Goal: Information Seeking & Learning: Learn about a topic

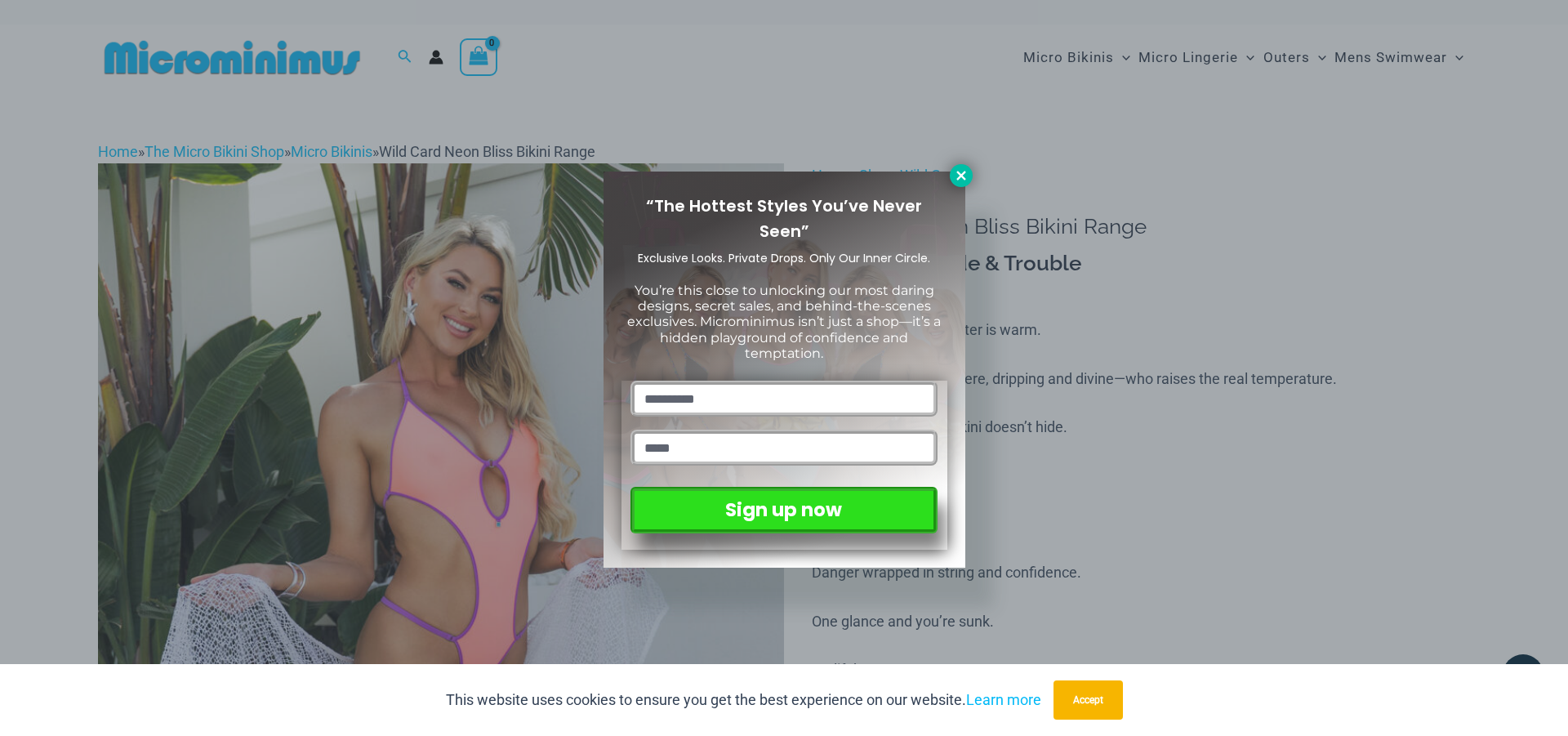
click at [956, 177] on icon at bounding box center [961, 175] width 15 height 15
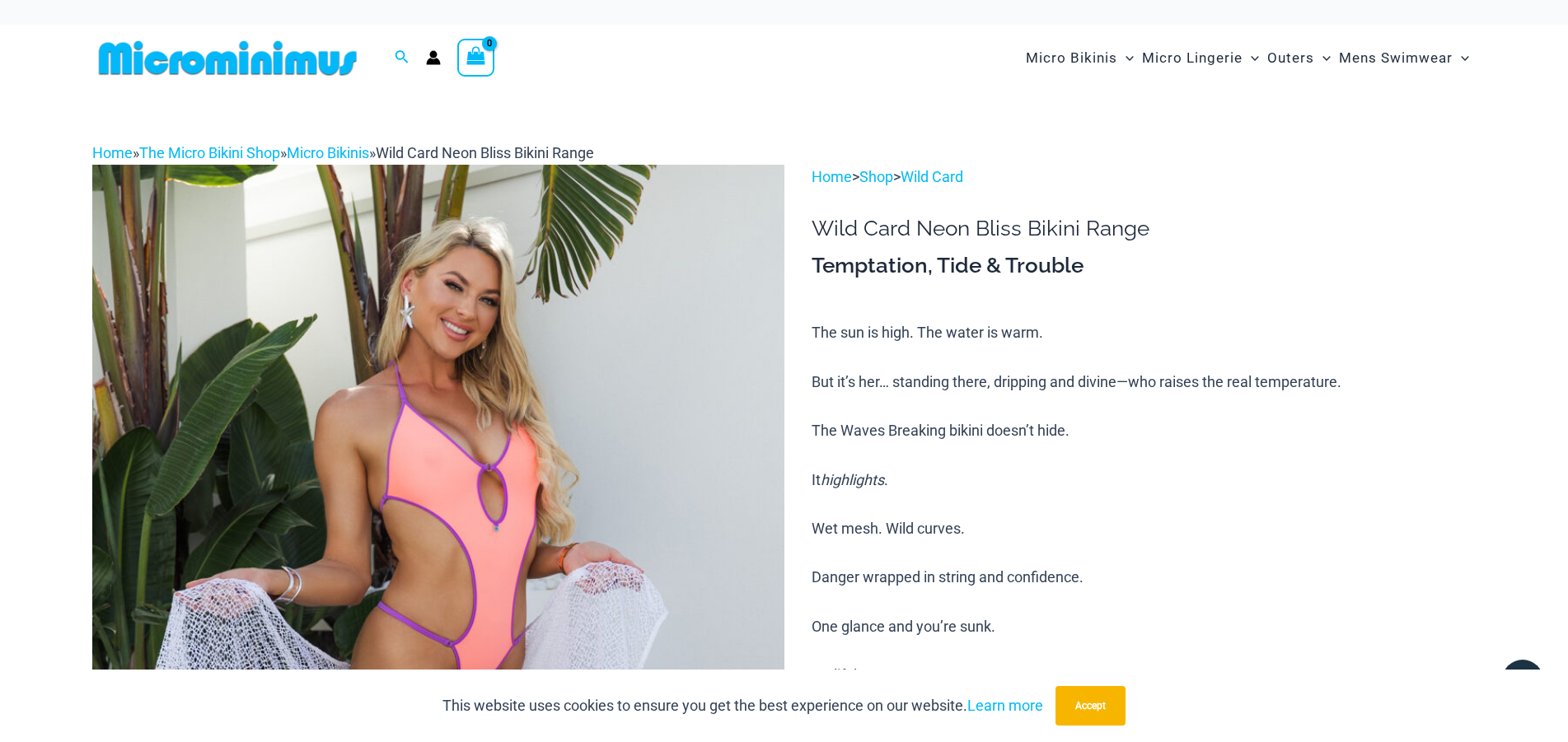
click at [517, 397] on img at bounding box center [438, 683] width 692 height 1038
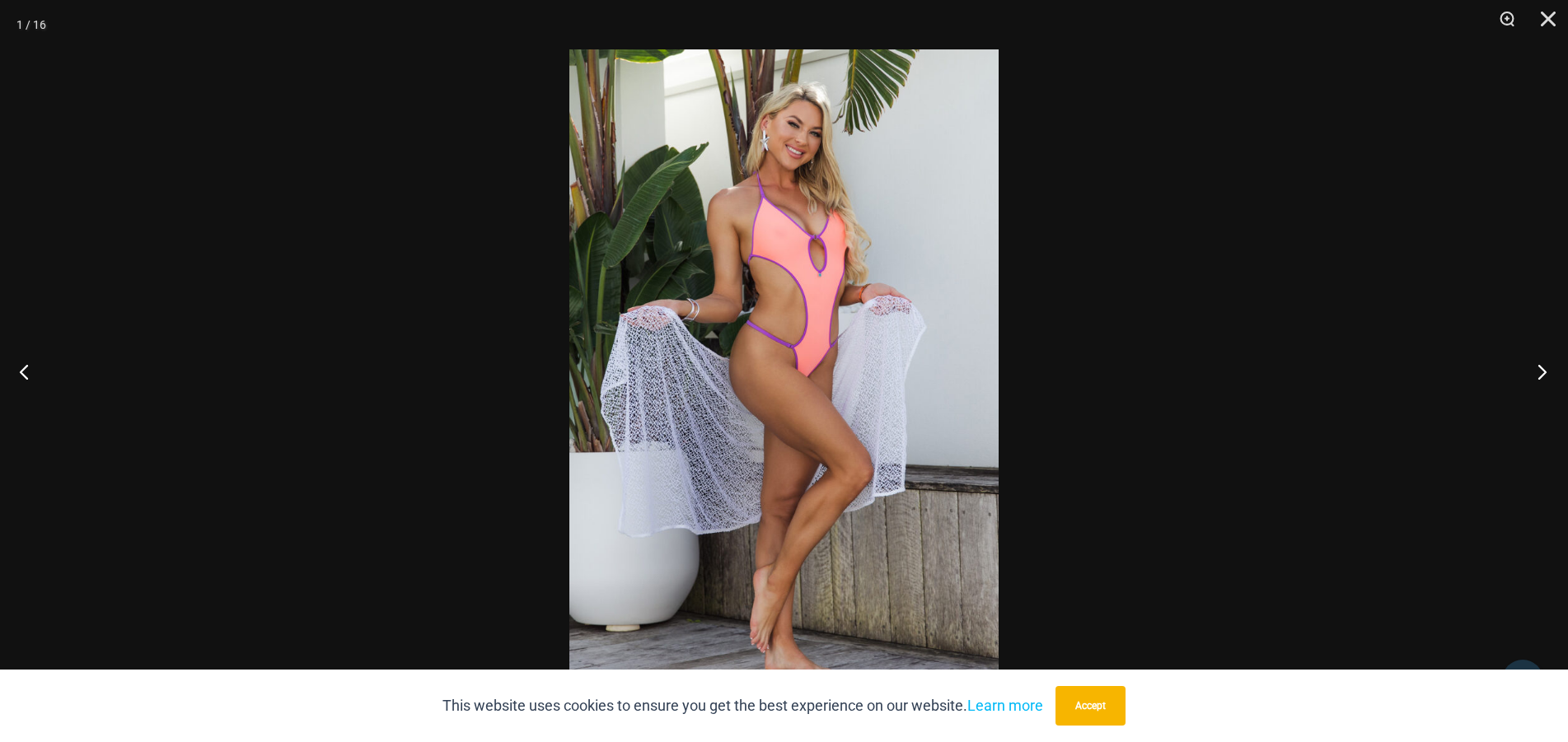
click at [1536, 376] on button "Next" at bounding box center [1537, 371] width 62 height 82
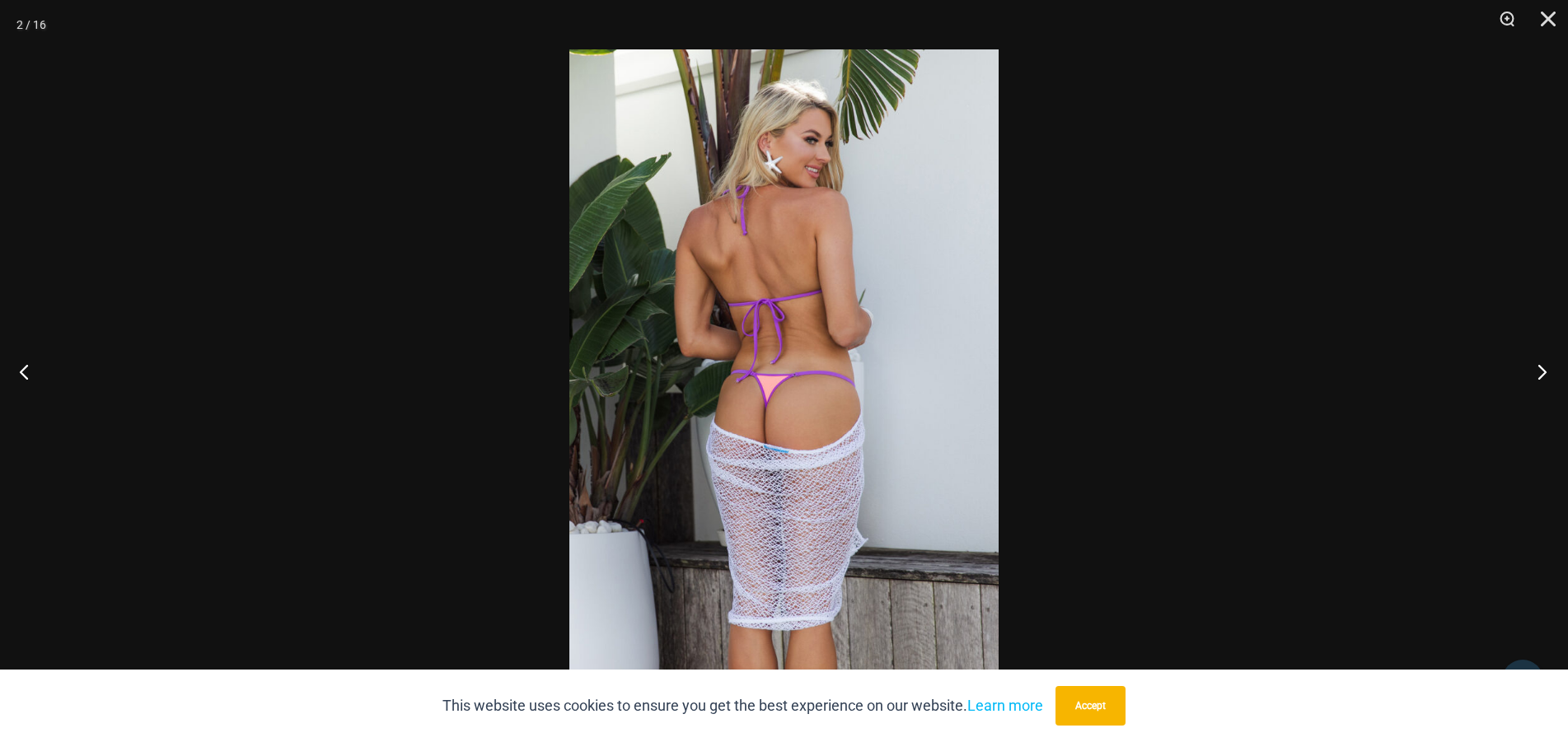
click at [1536, 376] on button "Next" at bounding box center [1537, 371] width 62 height 82
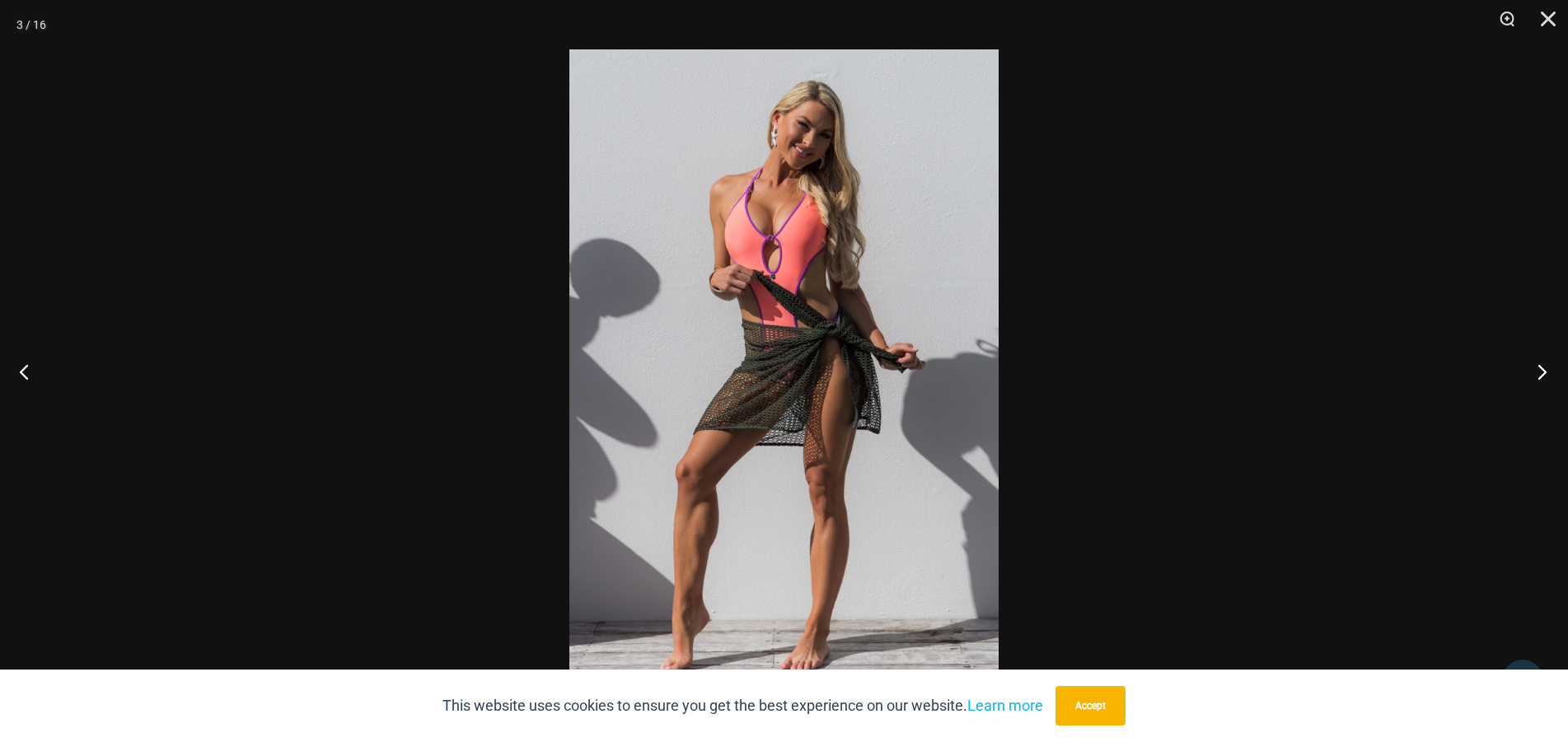
click at [1536, 376] on button "Next" at bounding box center [1537, 371] width 62 height 82
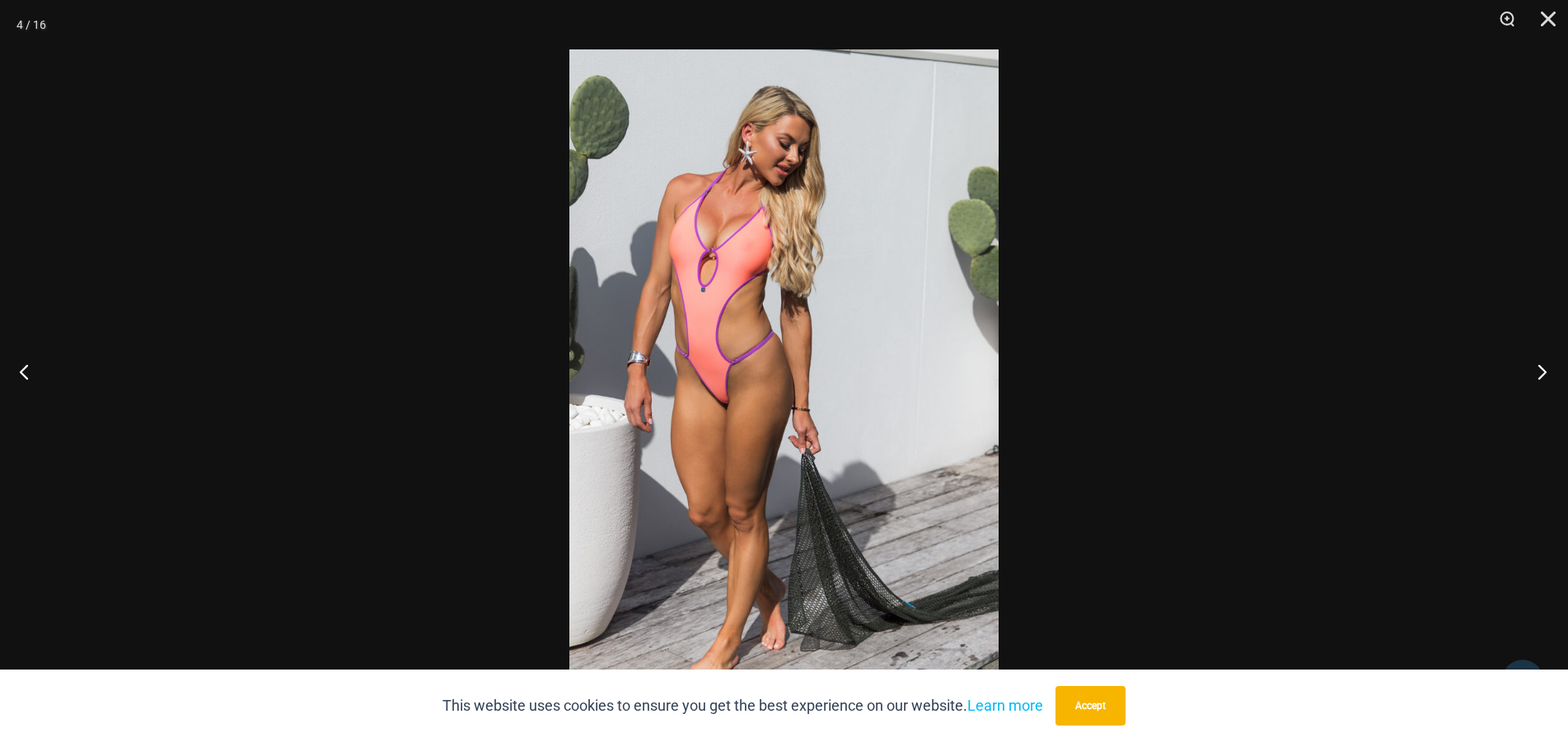
click at [1536, 376] on button "Next" at bounding box center [1537, 371] width 62 height 82
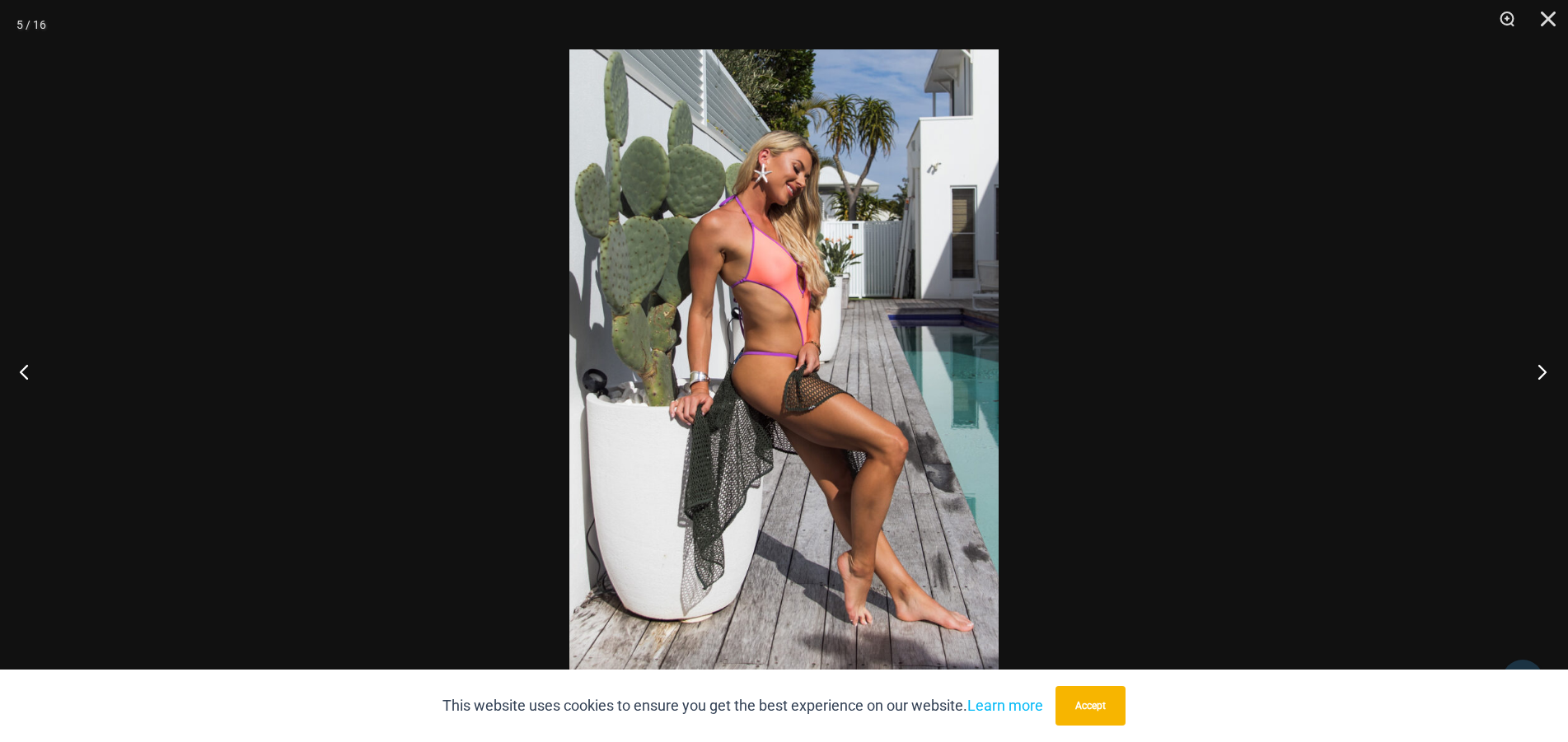
click at [1536, 376] on button "Next" at bounding box center [1537, 371] width 62 height 82
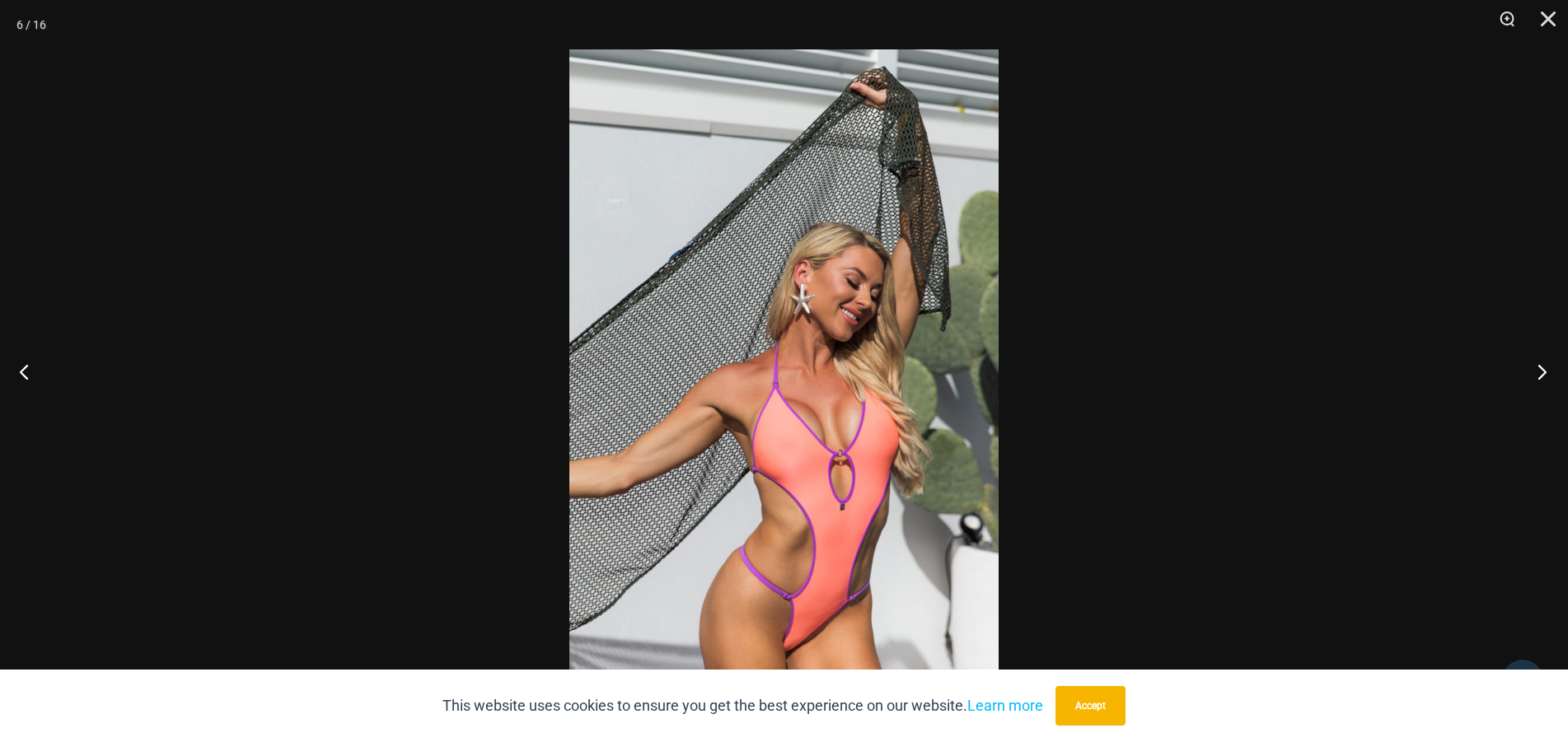
click at [1536, 376] on button "Next" at bounding box center [1537, 371] width 62 height 82
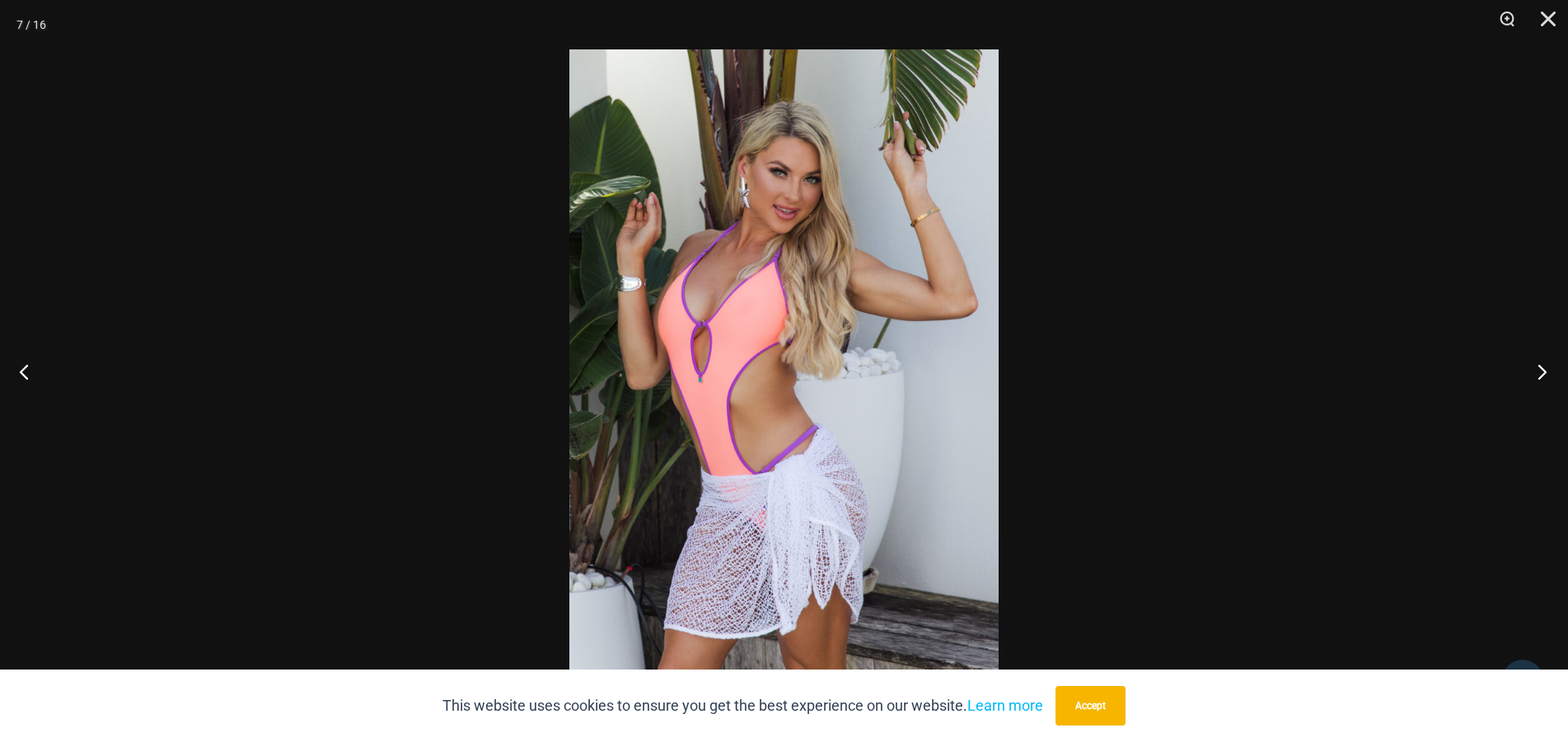
click at [1536, 376] on button "Next" at bounding box center [1537, 371] width 62 height 82
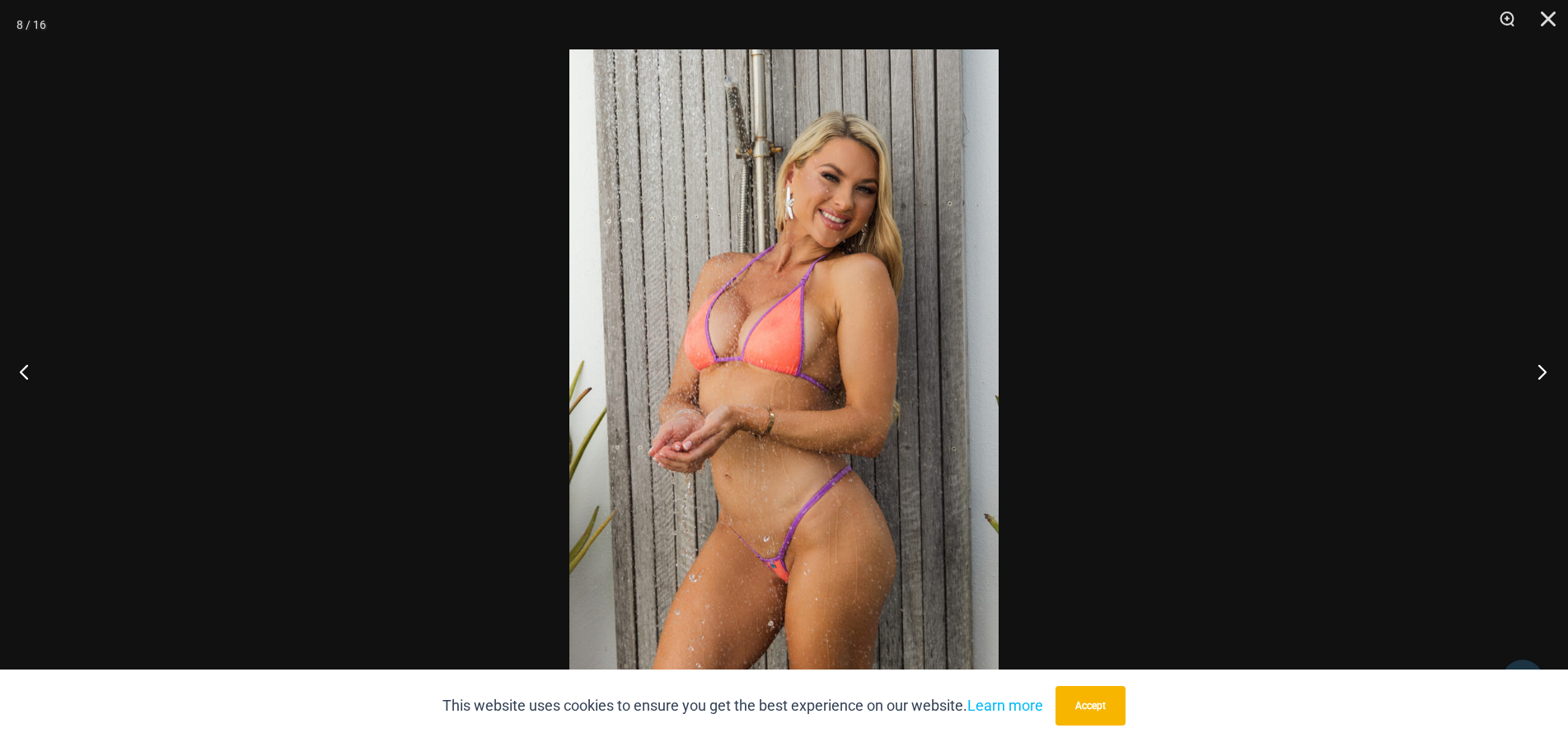
click at [1536, 376] on button "Next" at bounding box center [1537, 371] width 62 height 82
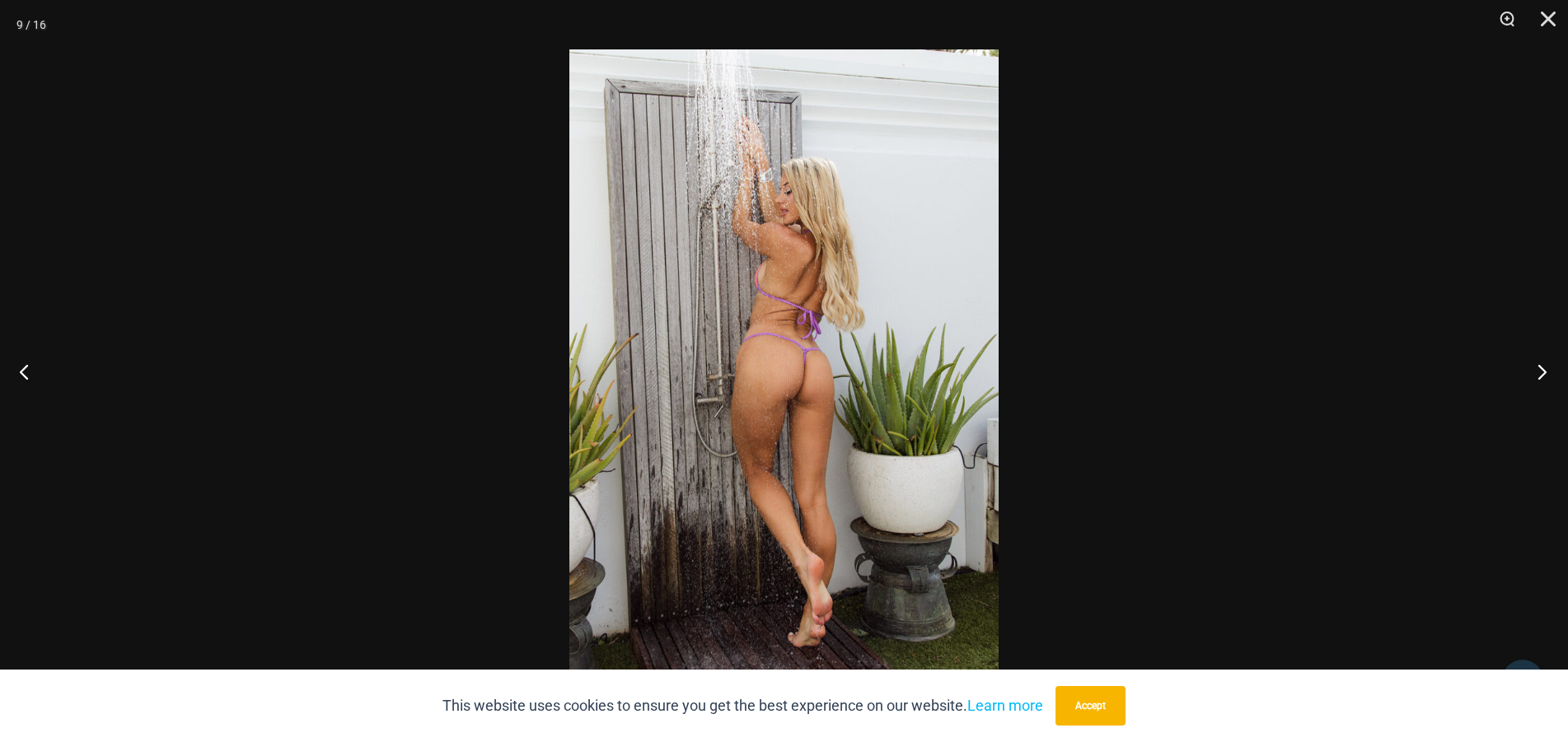
click at [1536, 376] on button "Next" at bounding box center [1537, 371] width 62 height 82
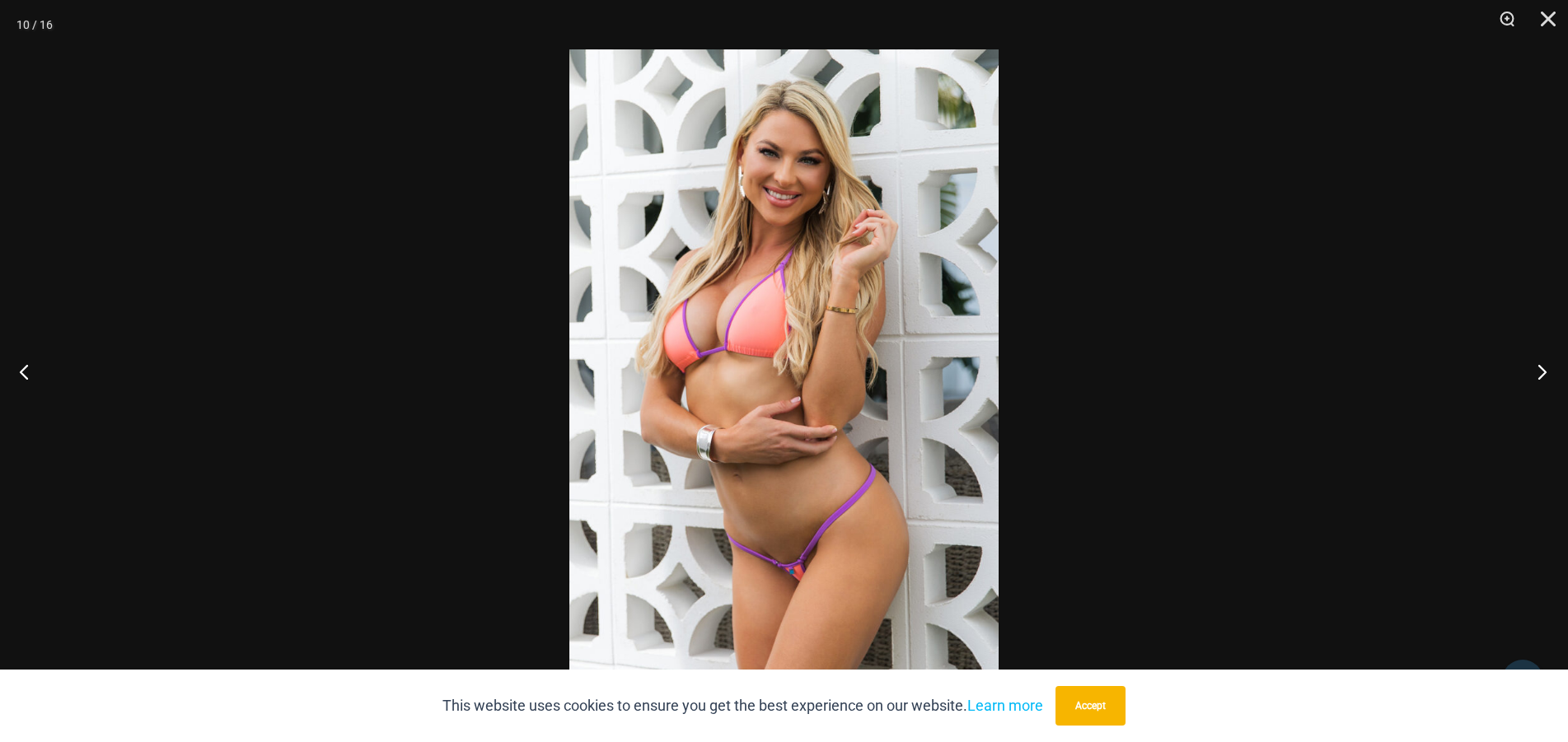
click at [1536, 376] on button "Next" at bounding box center [1537, 371] width 62 height 82
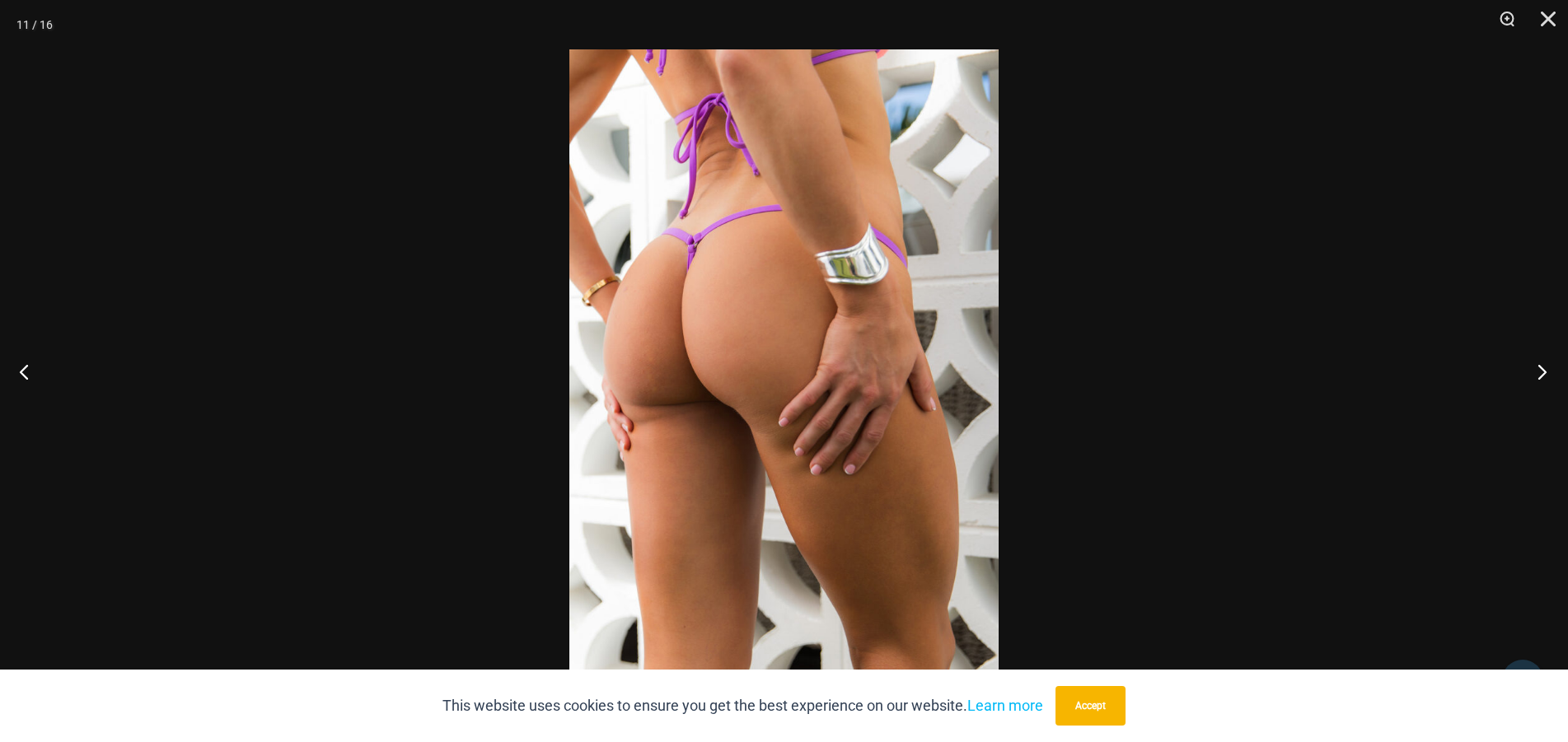
click at [1536, 376] on button "Next" at bounding box center [1537, 371] width 62 height 82
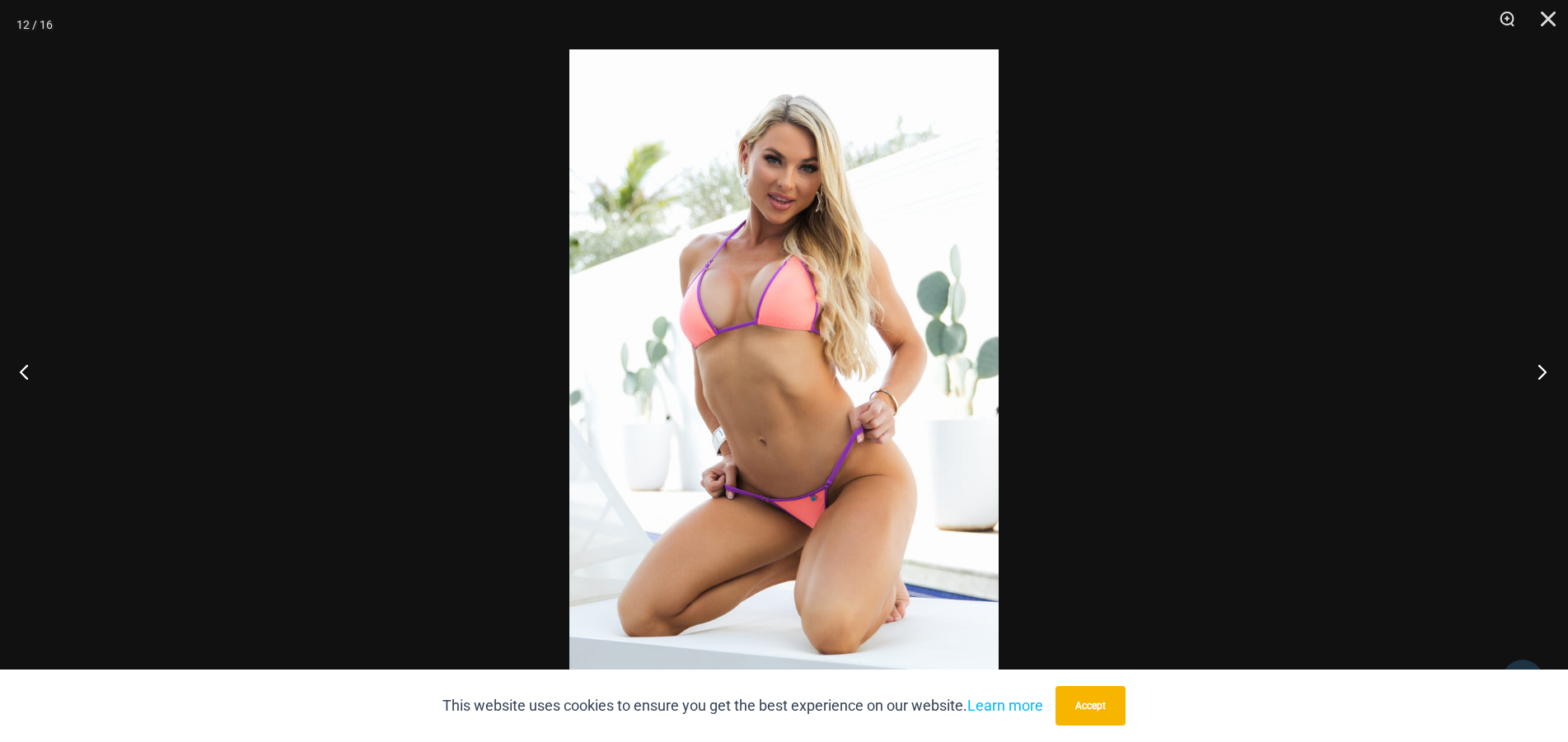
click at [1536, 376] on button "Next" at bounding box center [1537, 371] width 62 height 82
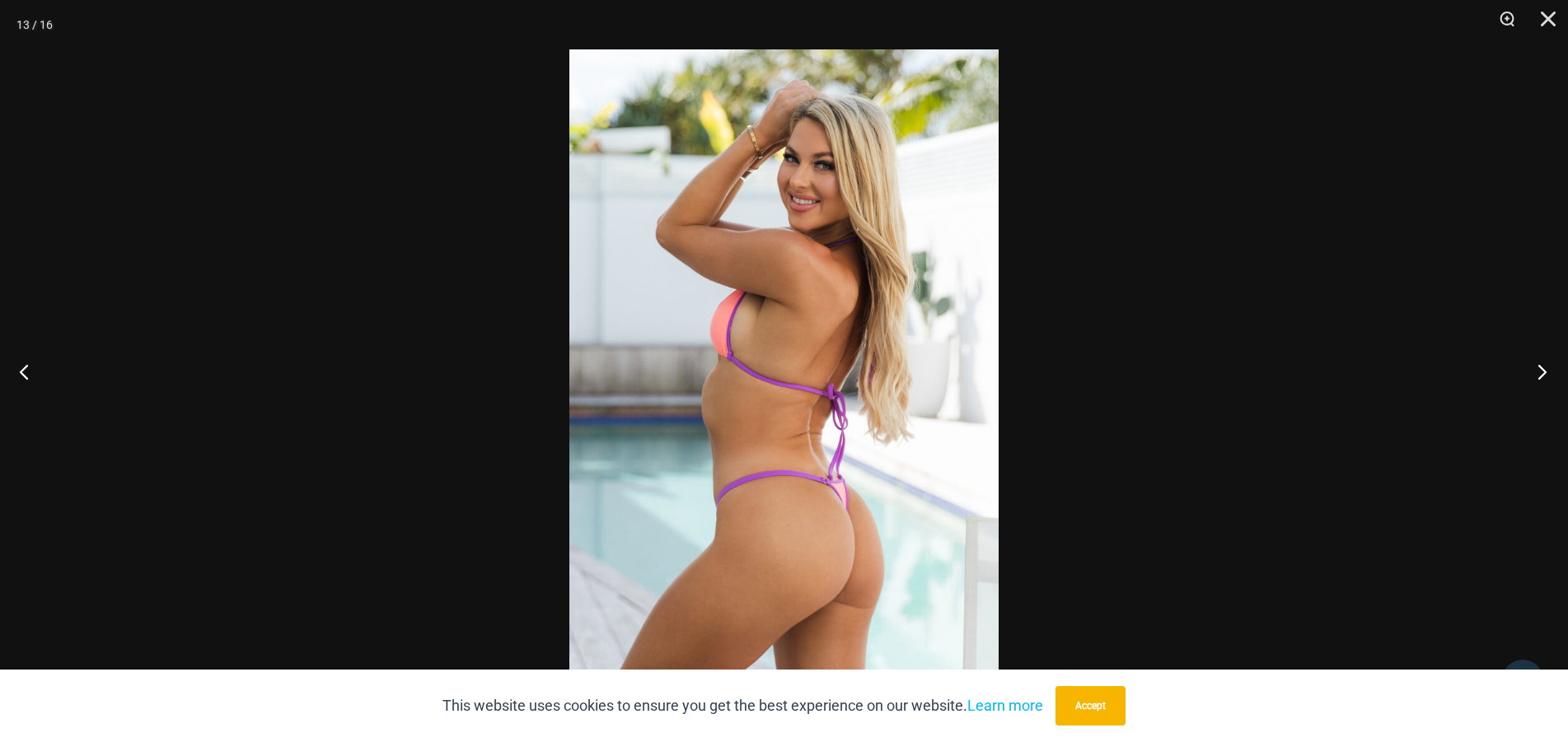
click at [1536, 376] on button "Next" at bounding box center [1537, 371] width 62 height 82
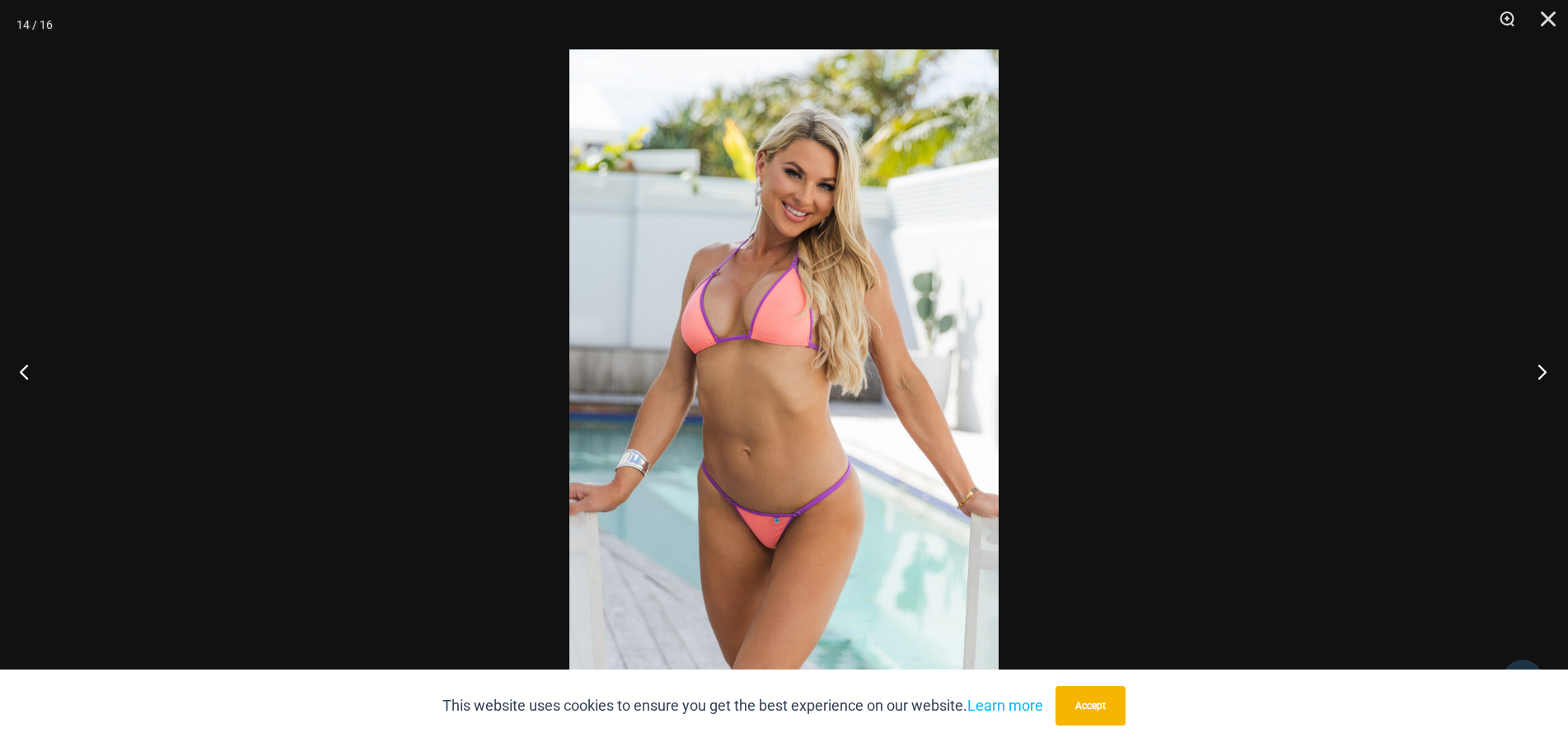
click at [1536, 376] on button "Next" at bounding box center [1537, 371] width 62 height 82
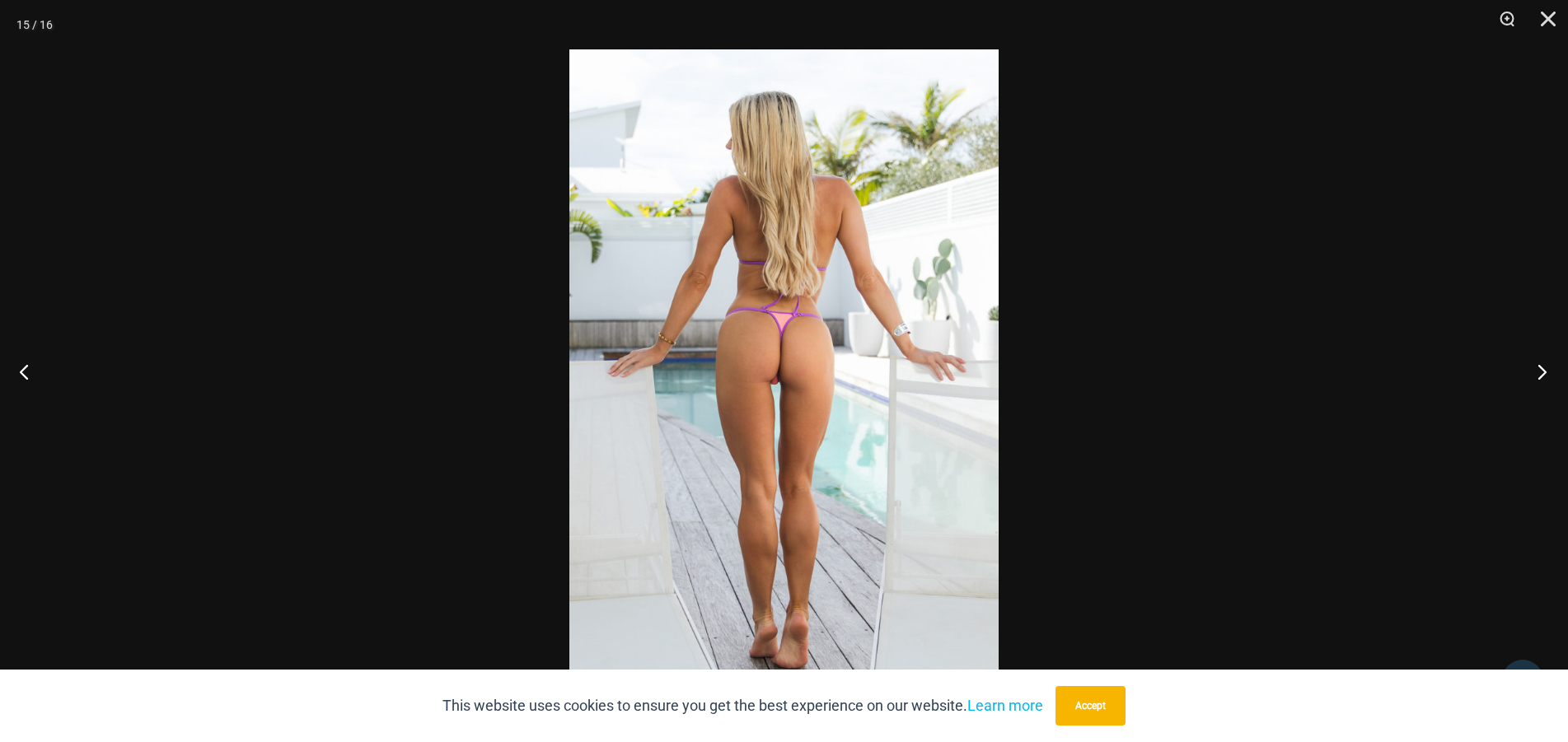
click at [1536, 376] on button "Next" at bounding box center [1537, 371] width 62 height 82
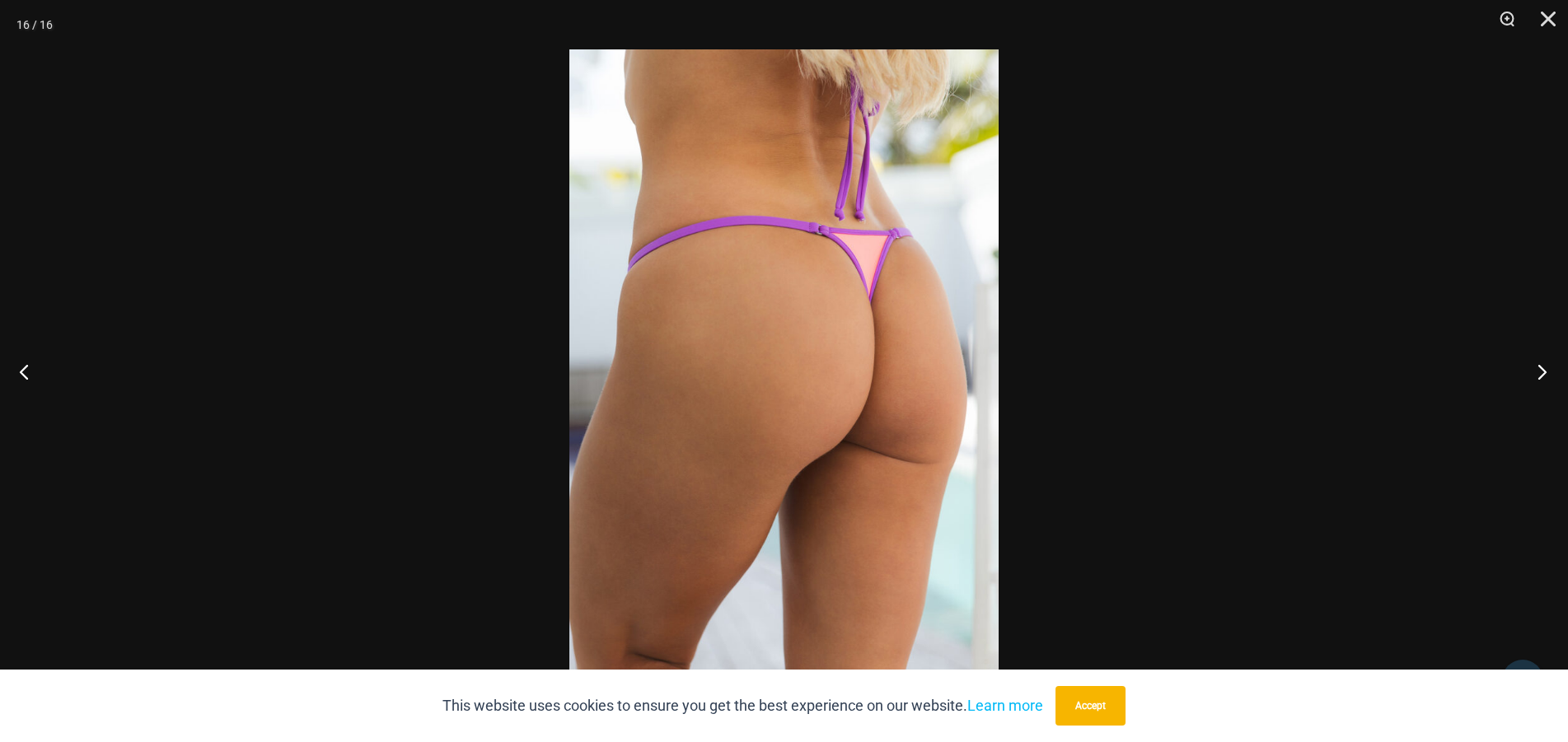
click at [1536, 376] on button "Next" at bounding box center [1537, 371] width 62 height 82
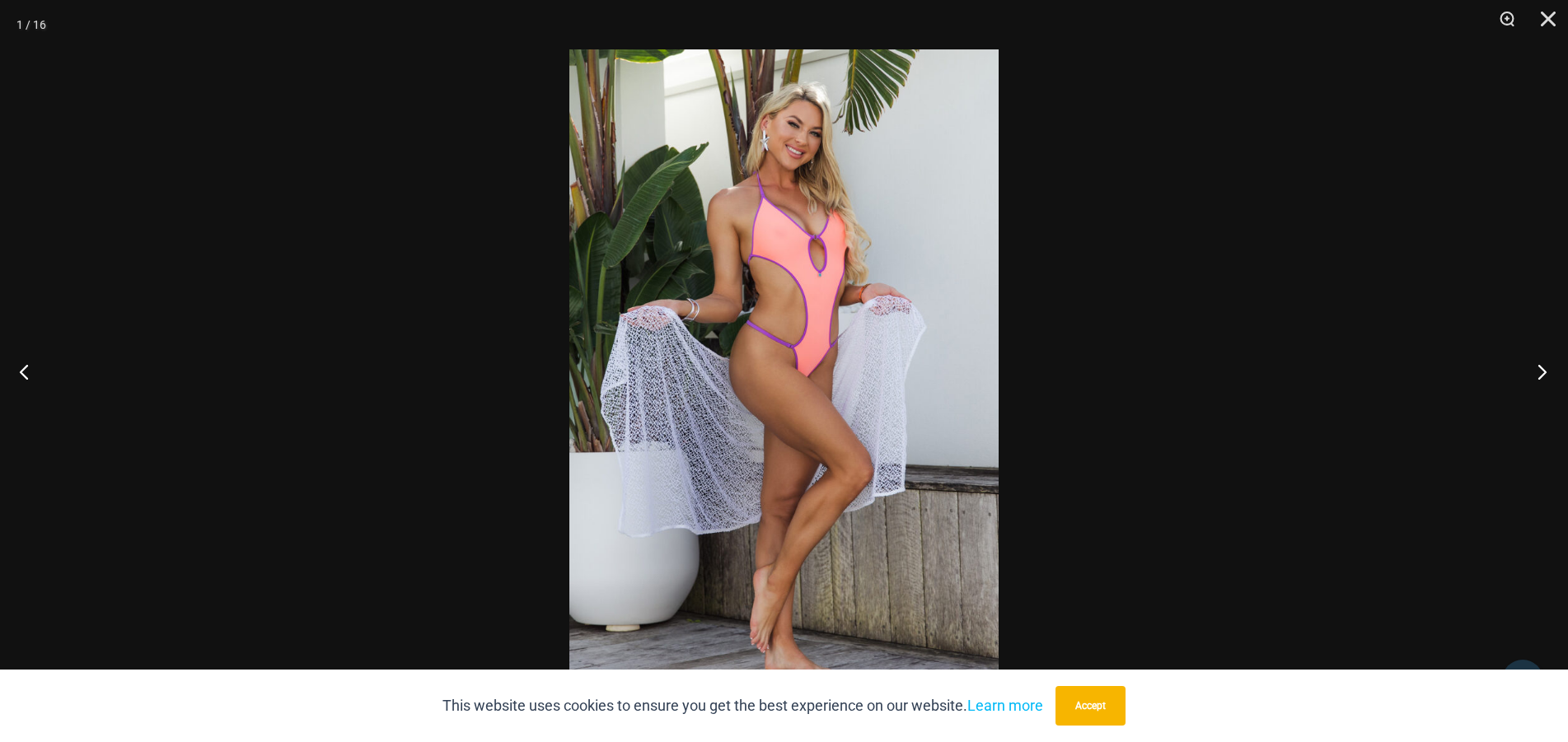
click at [1536, 376] on button "Next" at bounding box center [1537, 371] width 62 height 82
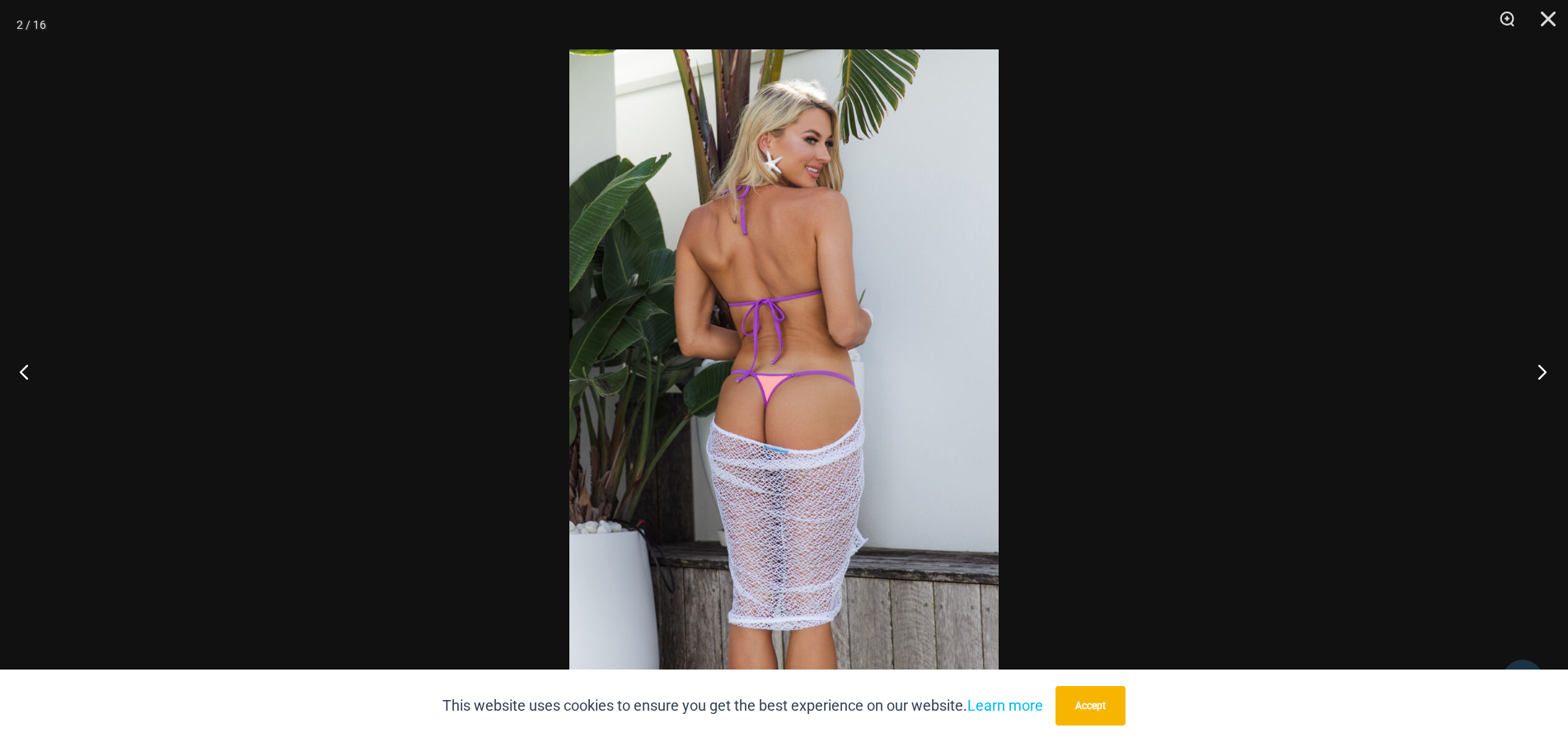
click at [1536, 376] on button "Next" at bounding box center [1537, 371] width 62 height 82
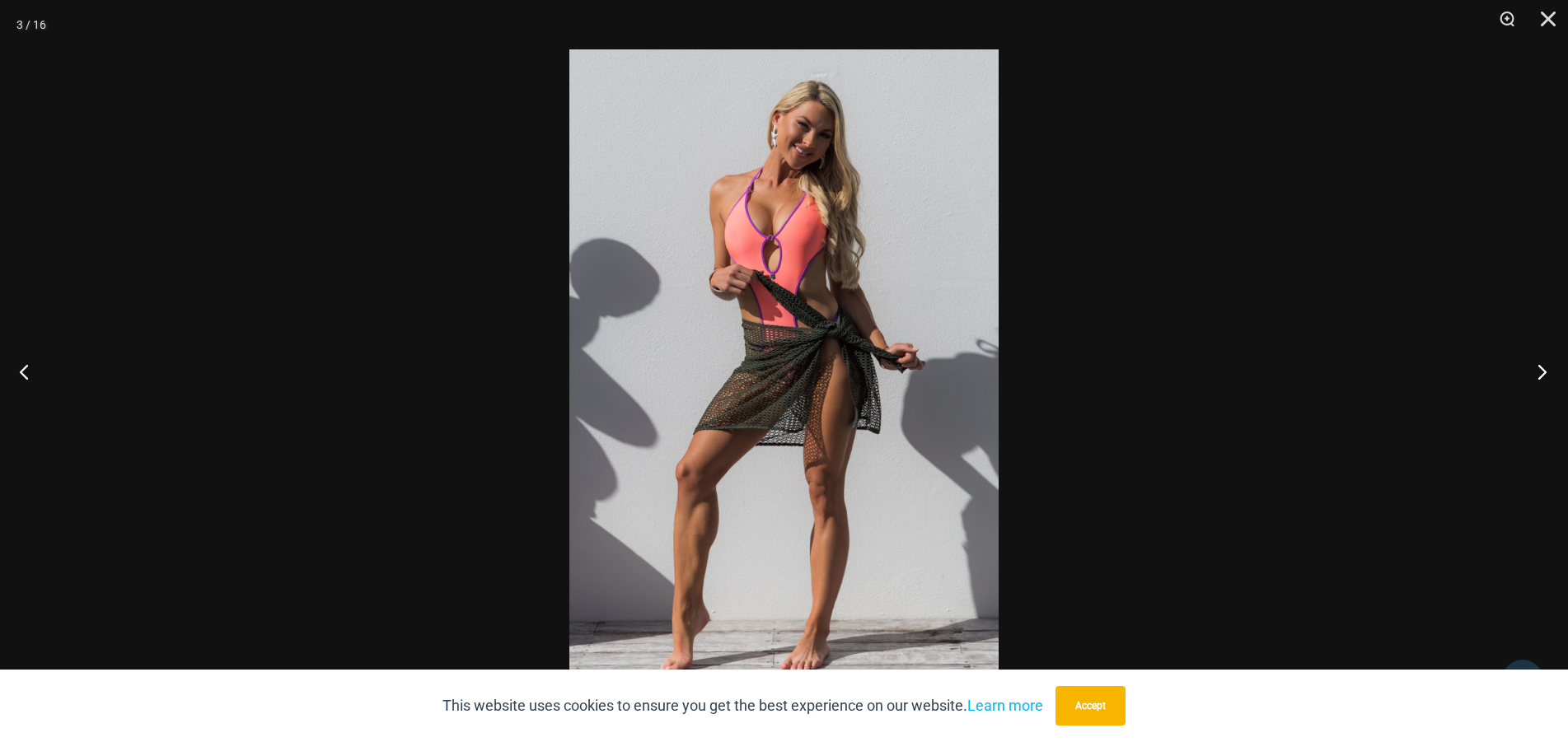
click at [1536, 376] on button "Next" at bounding box center [1537, 371] width 62 height 82
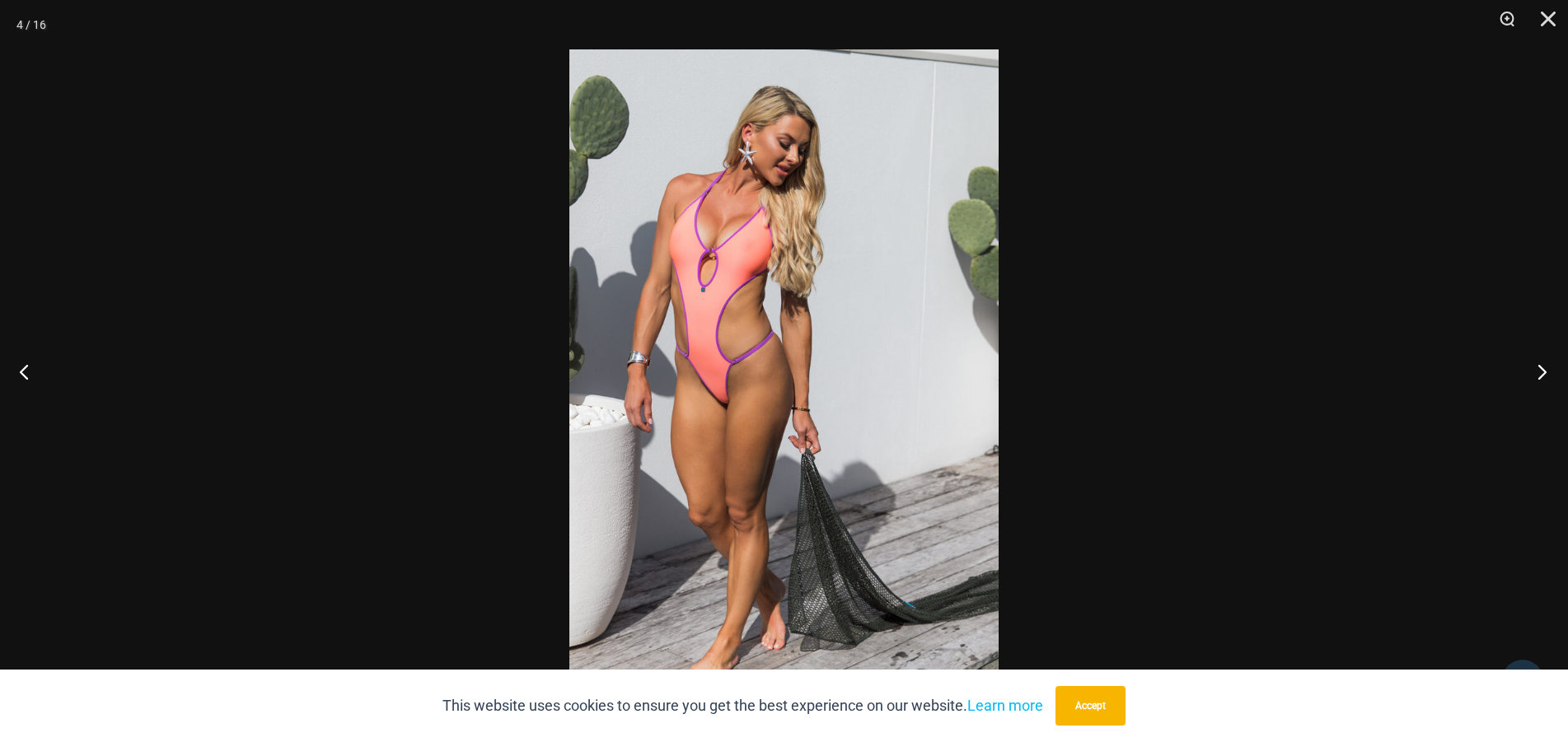
click at [1536, 376] on button "Next" at bounding box center [1537, 371] width 62 height 82
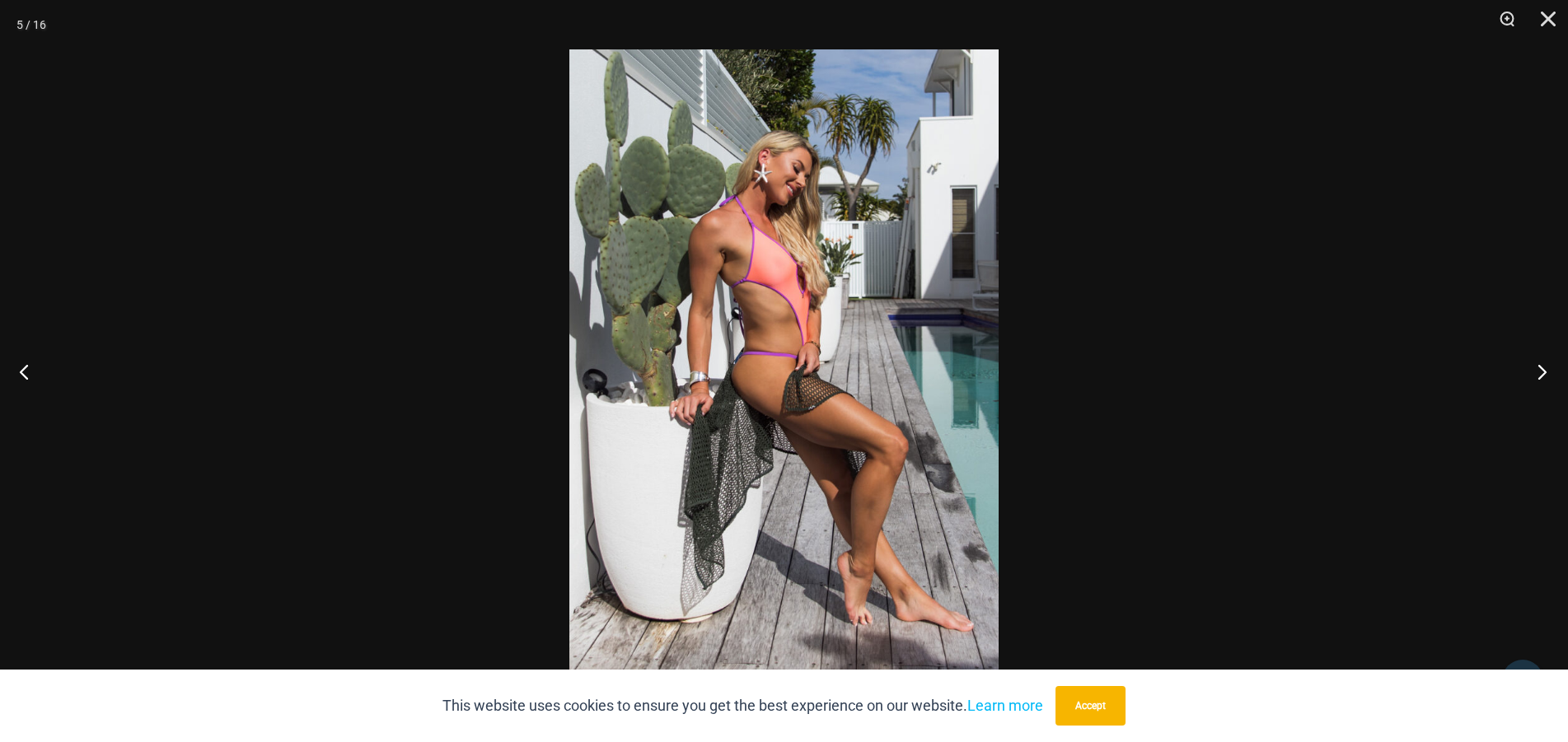
click at [1536, 376] on button "Next" at bounding box center [1537, 371] width 62 height 82
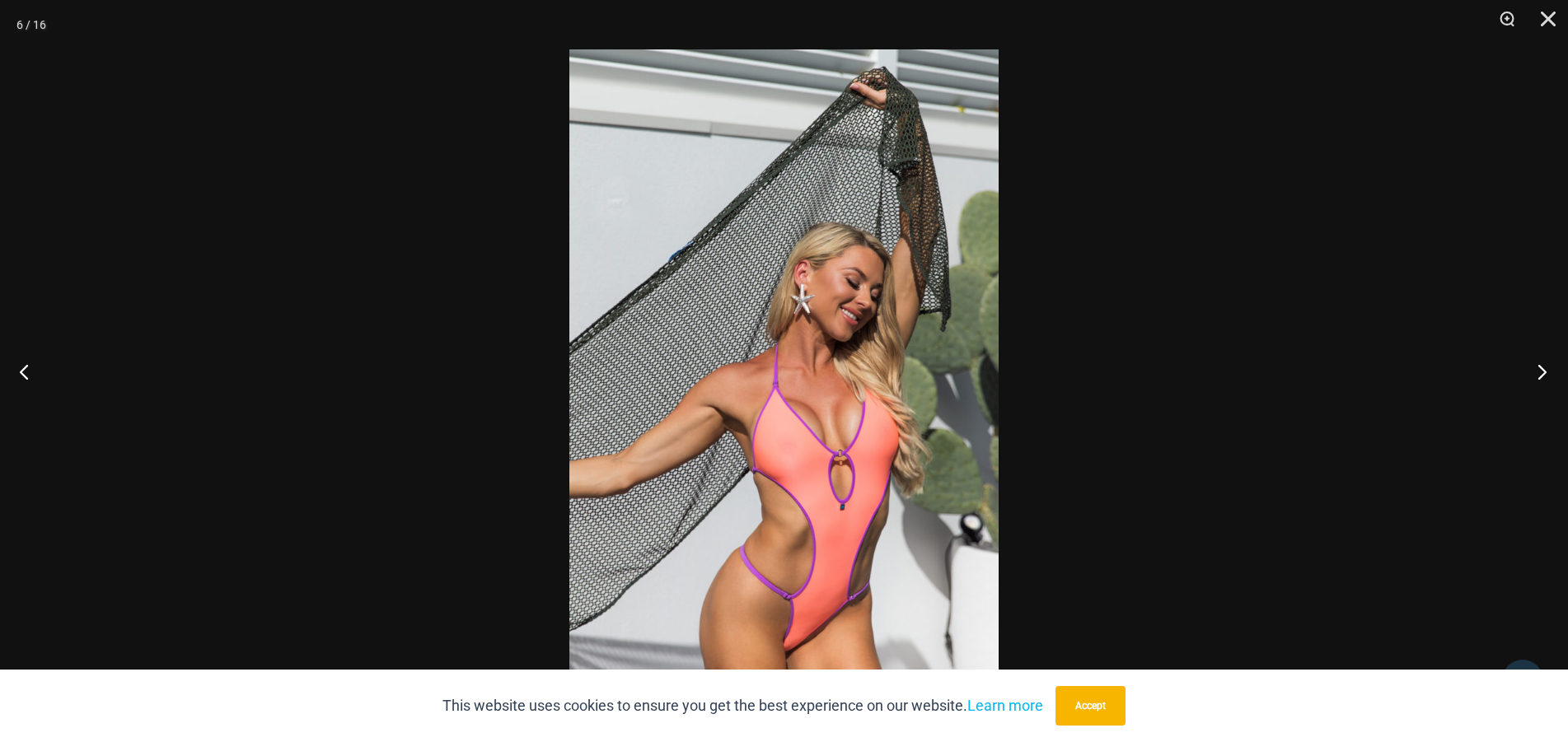
click at [1536, 376] on button "Next" at bounding box center [1537, 371] width 62 height 82
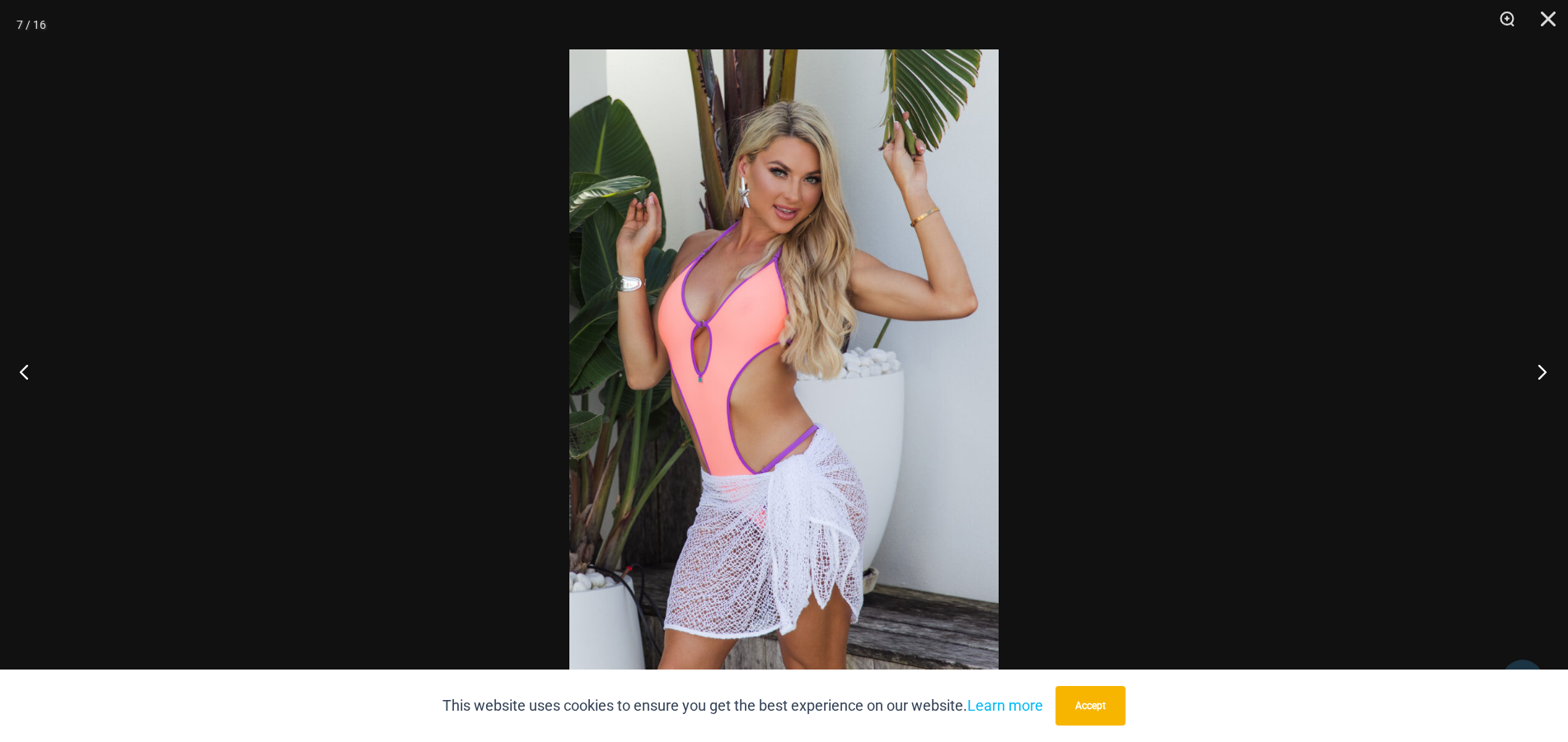
click at [1536, 376] on button "Next" at bounding box center [1537, 371] width 62 height 82
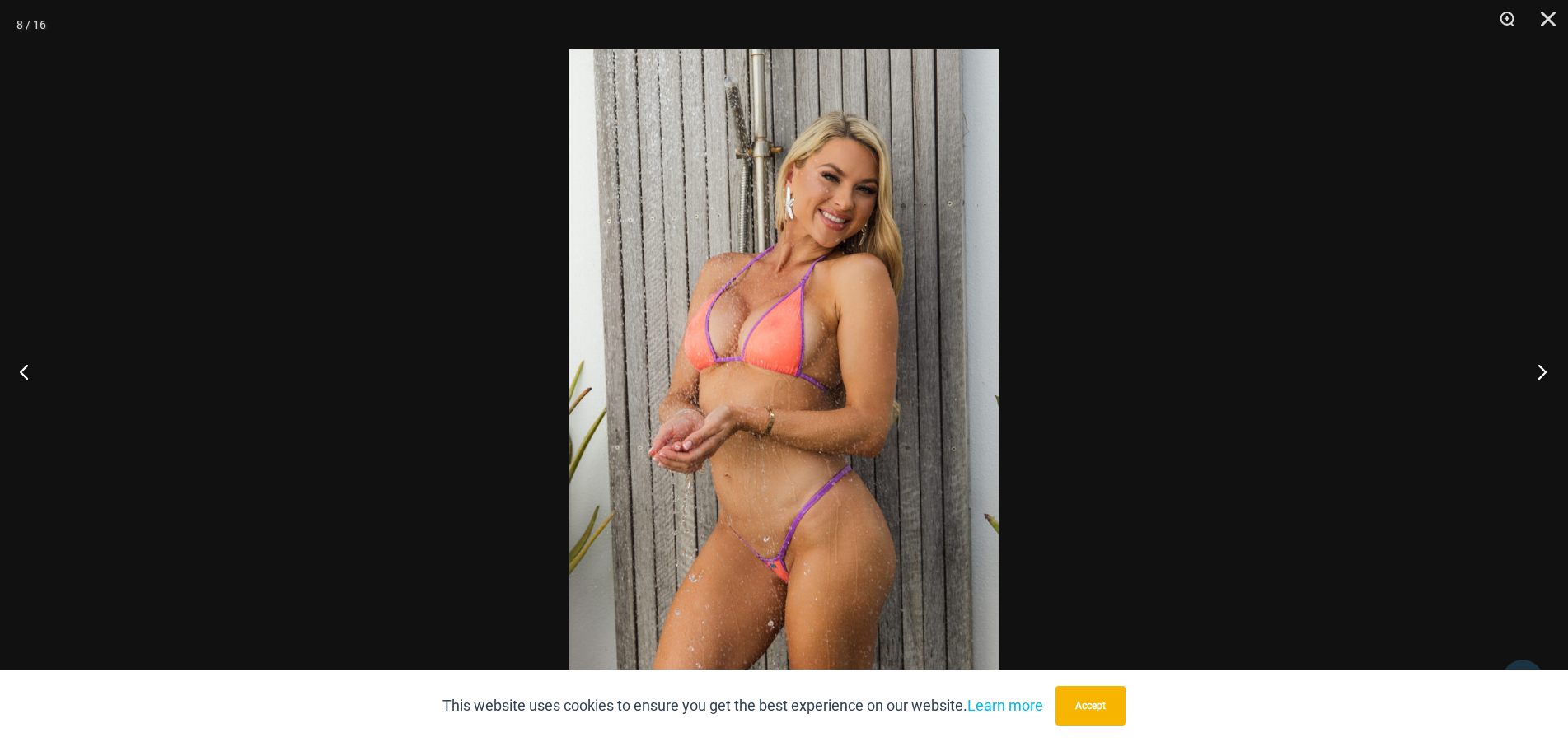
click at [1536, 376] on button "Next" at bounding box center [1537, 371] width 62 height 82
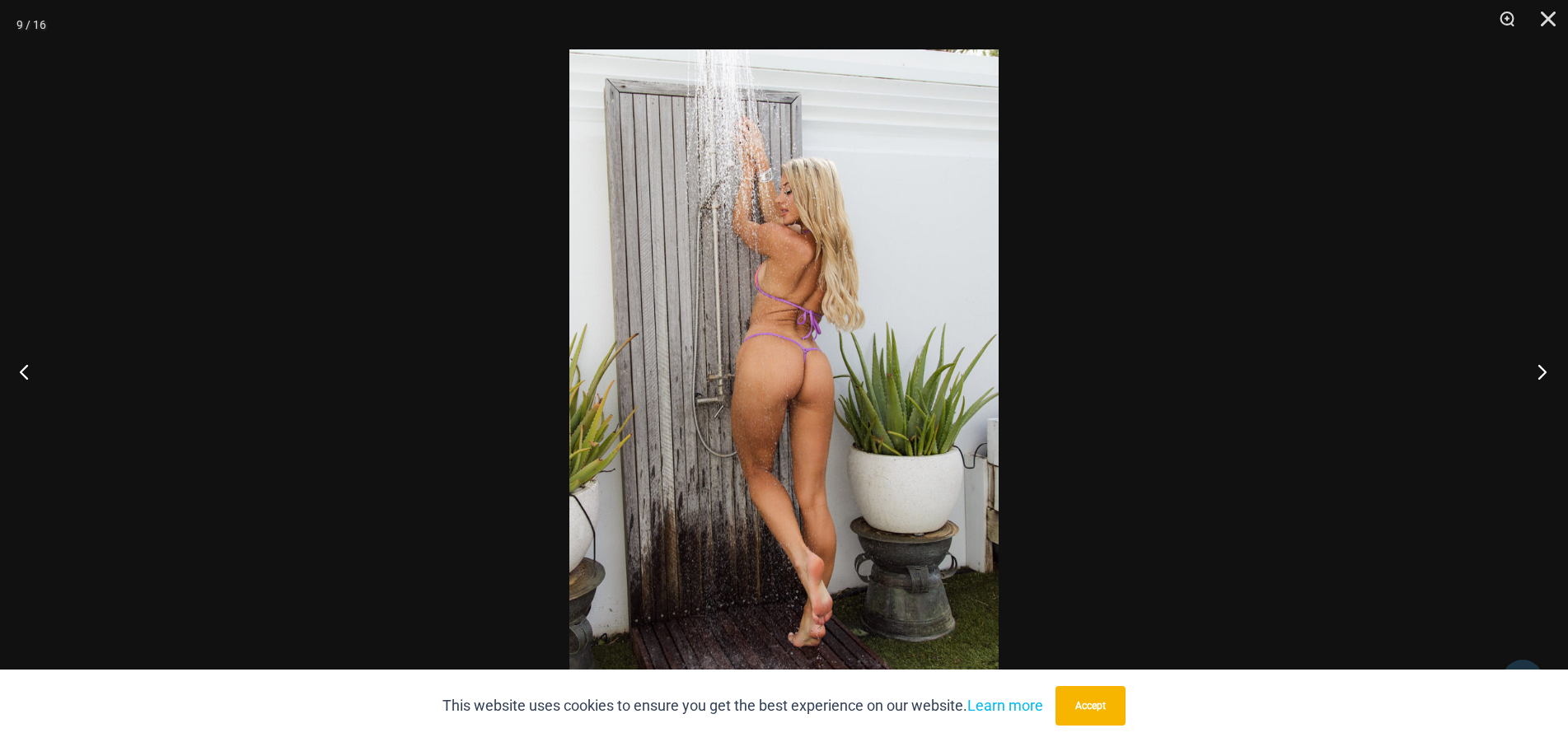
click at [1536, 376] on button "Next" at bounding box center [1537, 371] width 62 height 82
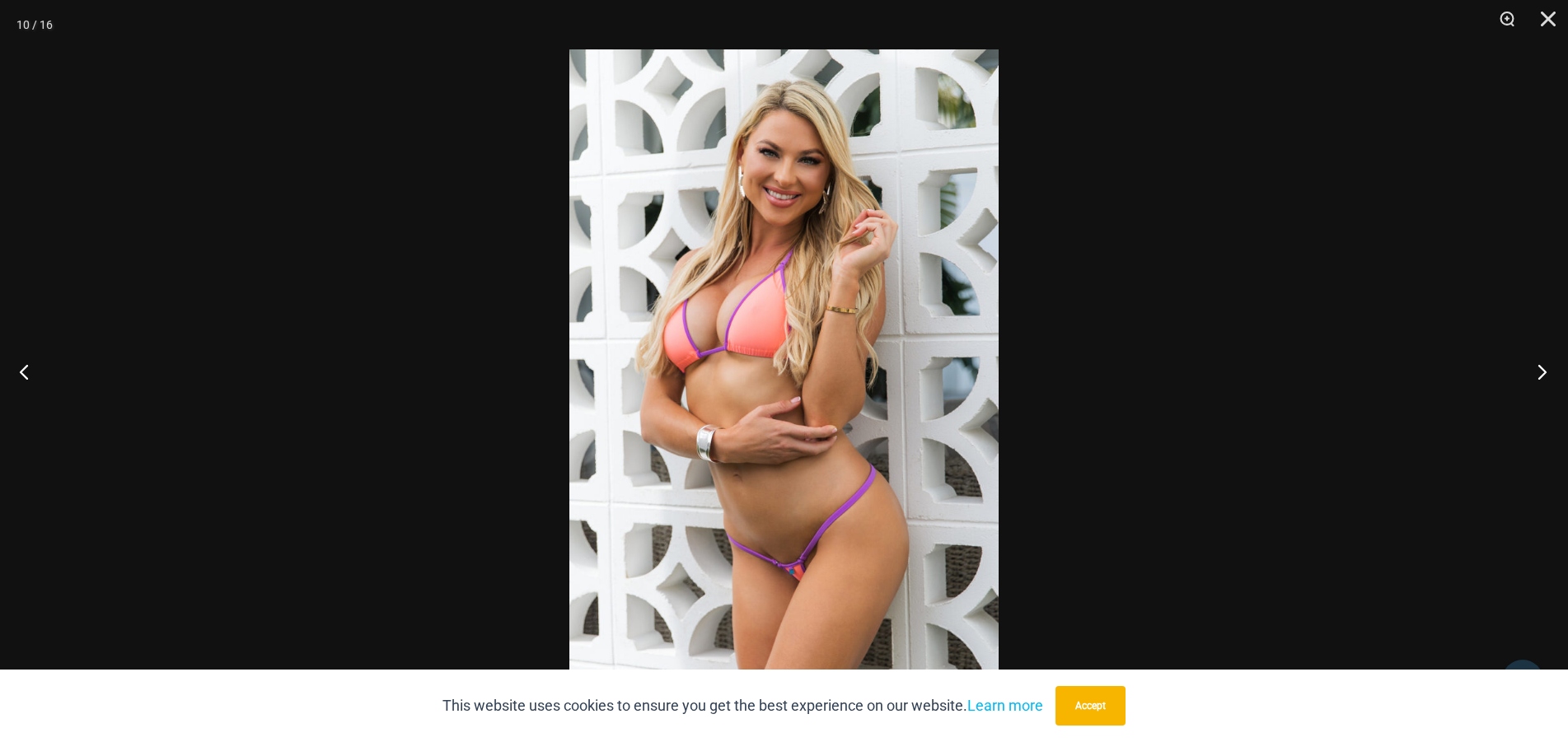
click at [1536, 376] on button "Next" at bounding box center [1537, 371] width 62 height 82
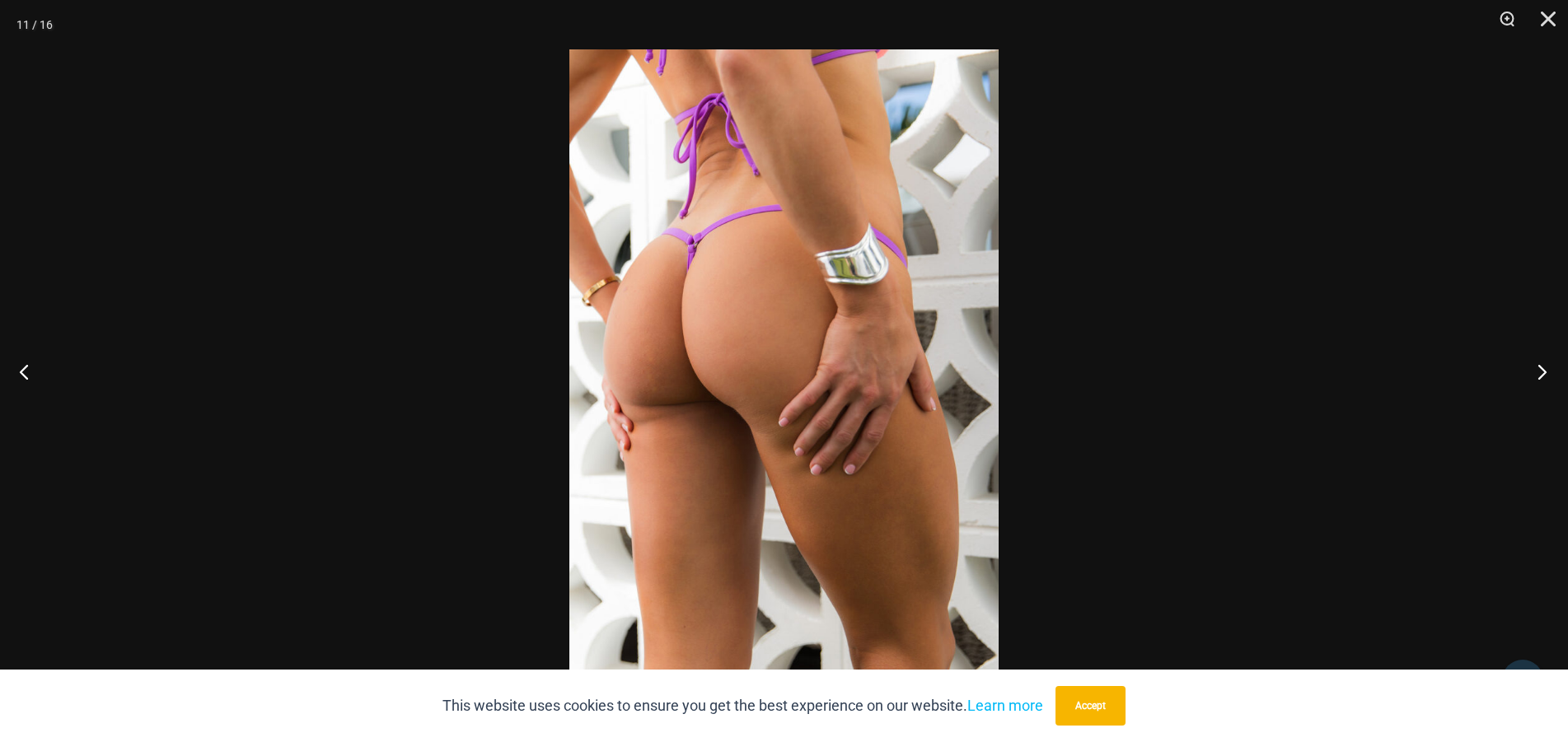
click at [1536, 376] on button "Next" at bounding box center [1537, 371] width 62 height 82
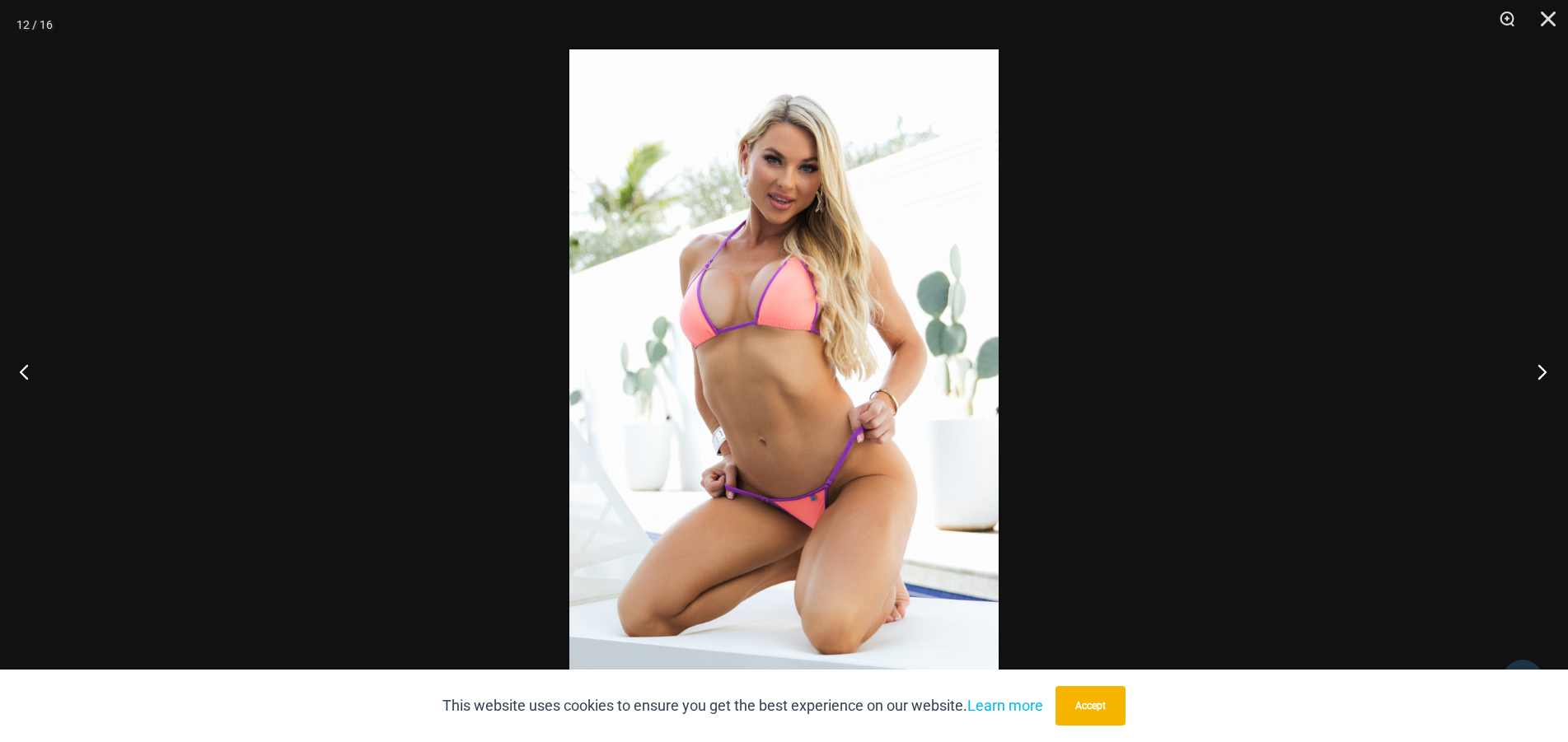
click at [1536, 376] on button "Next" at bounding box center [1537, 371] width 62 height 82
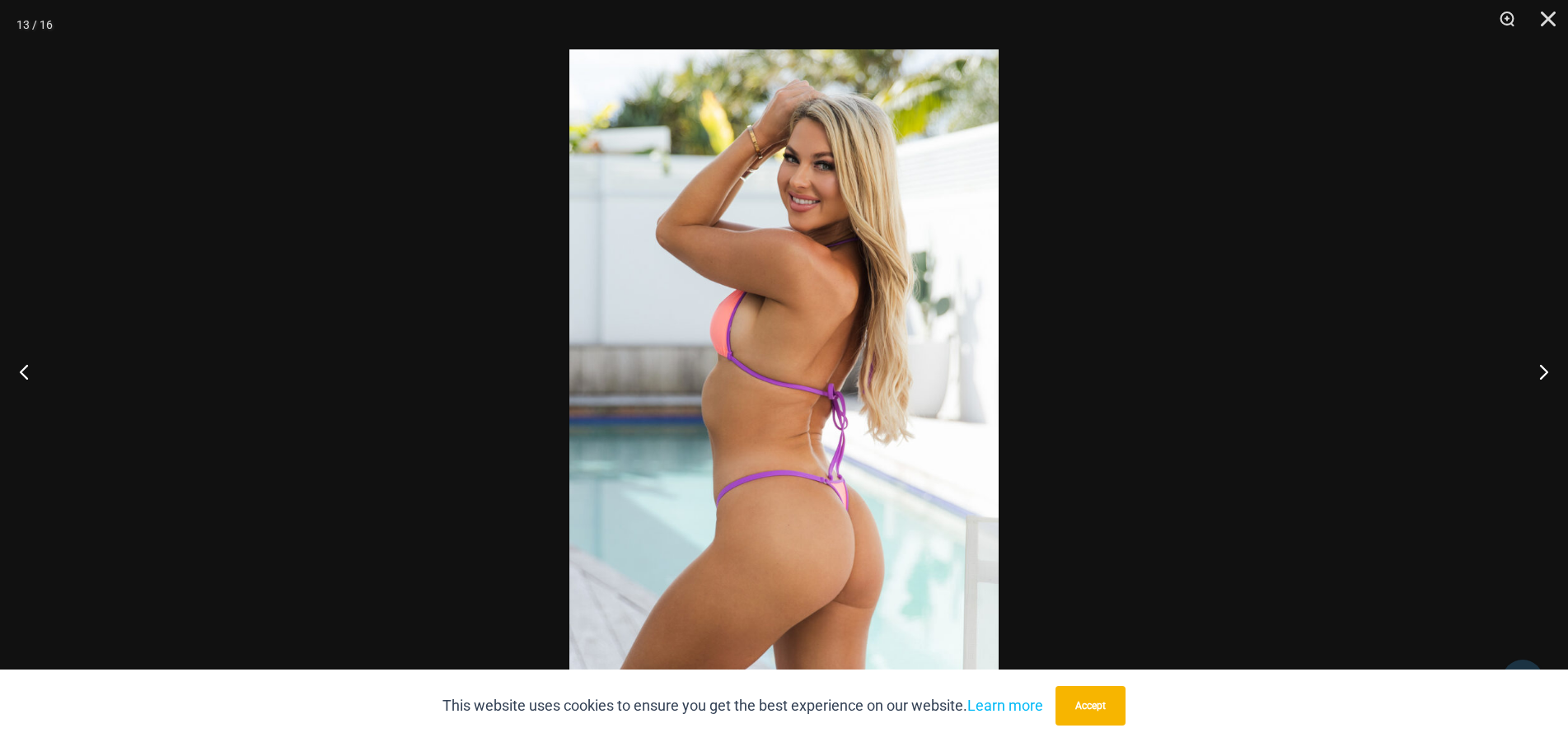
click at [939, 314] on img at bounding box center [784, 371] width 430 height 643
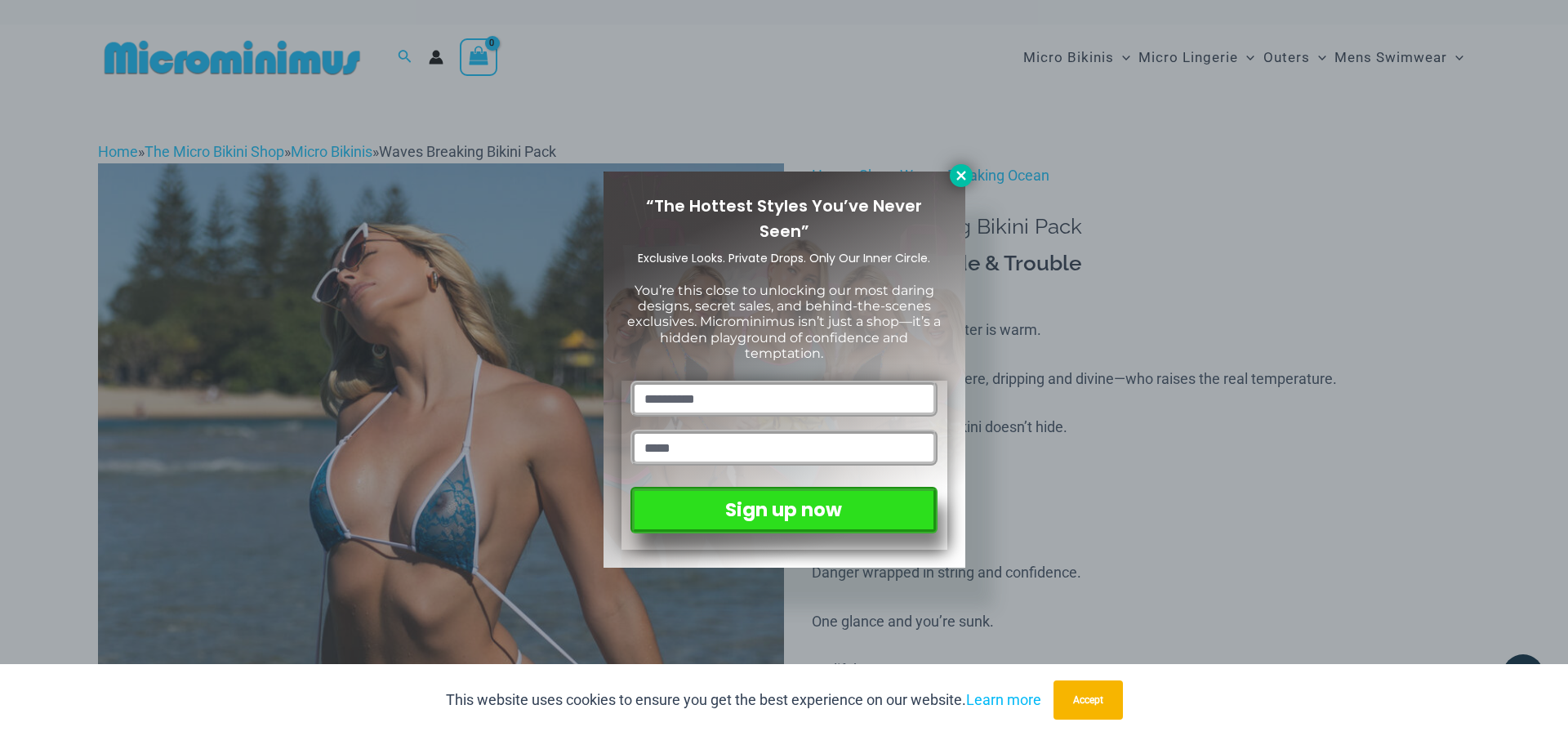
click at [965, 181] on icon at bounding box center [961, 175] width 15 height 15
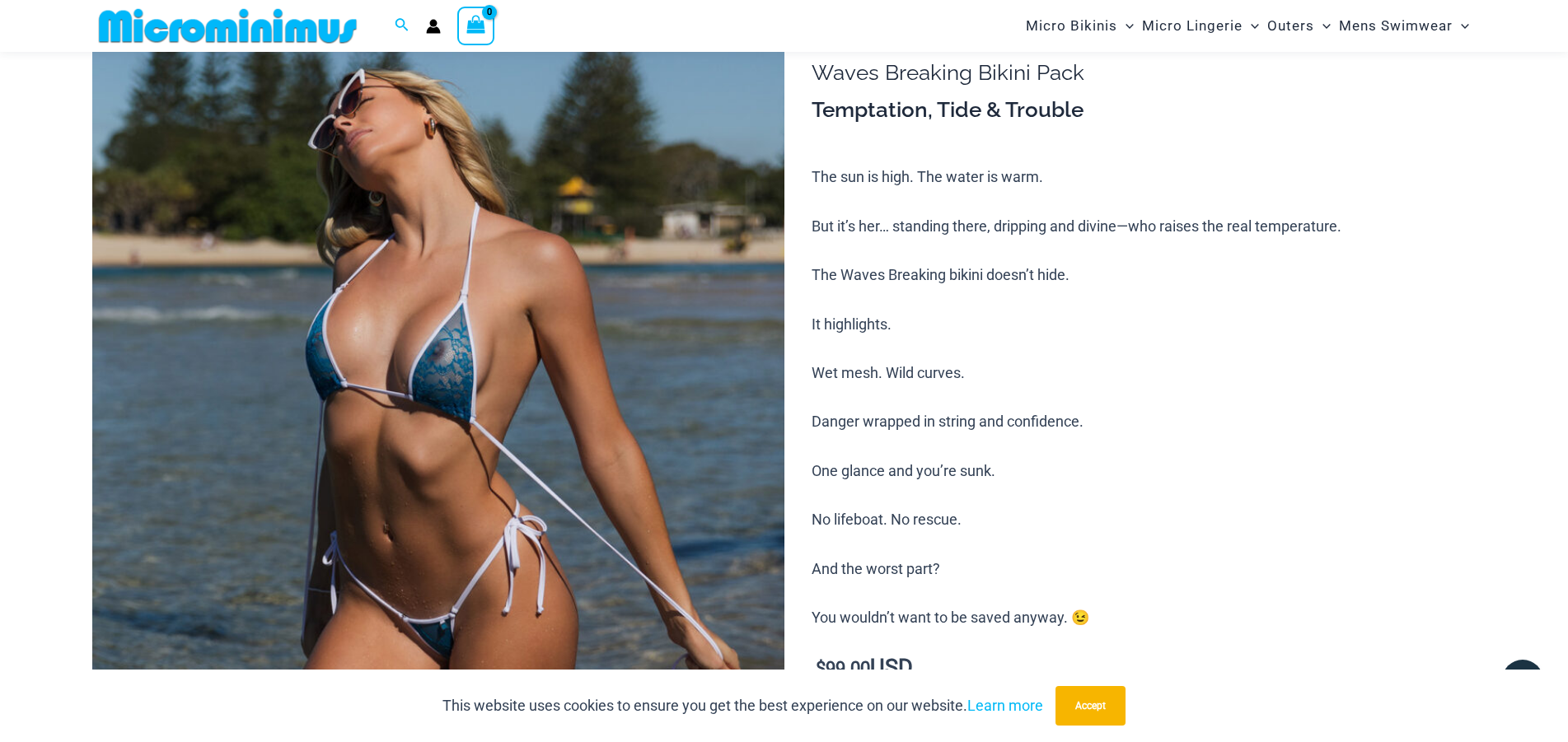
scroll to position [153, 0]
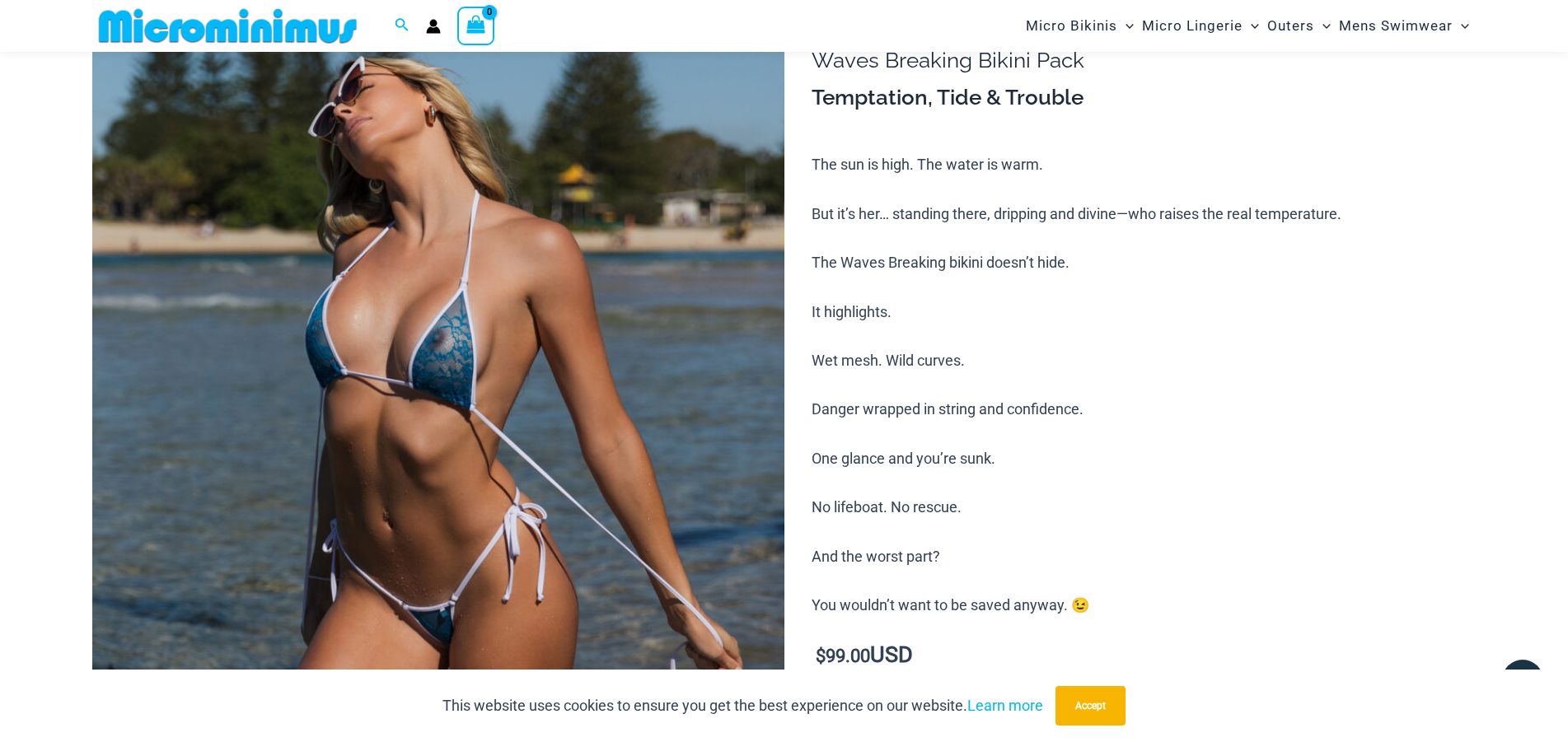
click at [476, 340] on img at bounding box center [438, 515] width 692 height 1038
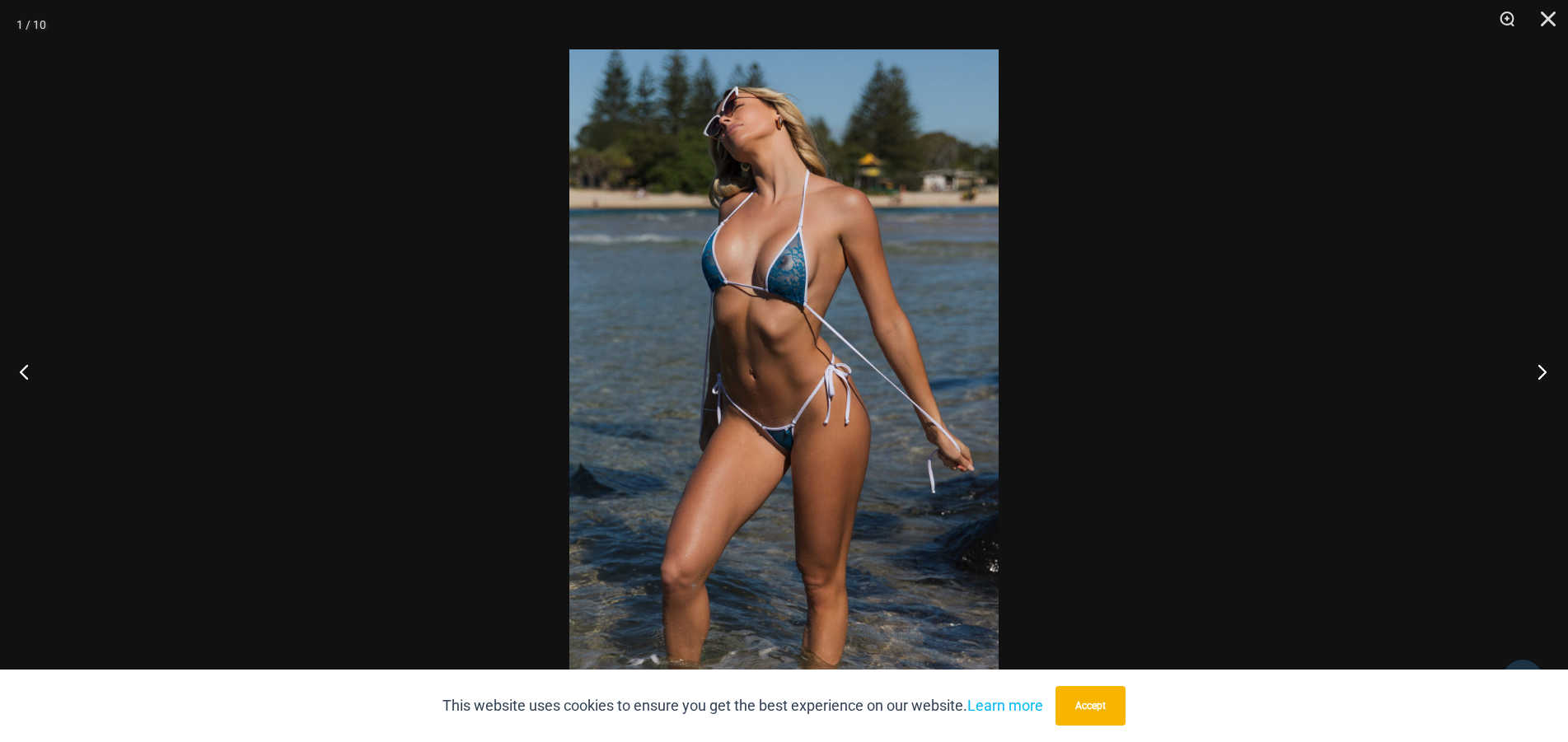
click at [1535, 371] on button "Next" at bounding box center [1537, 371] width 62 height 82
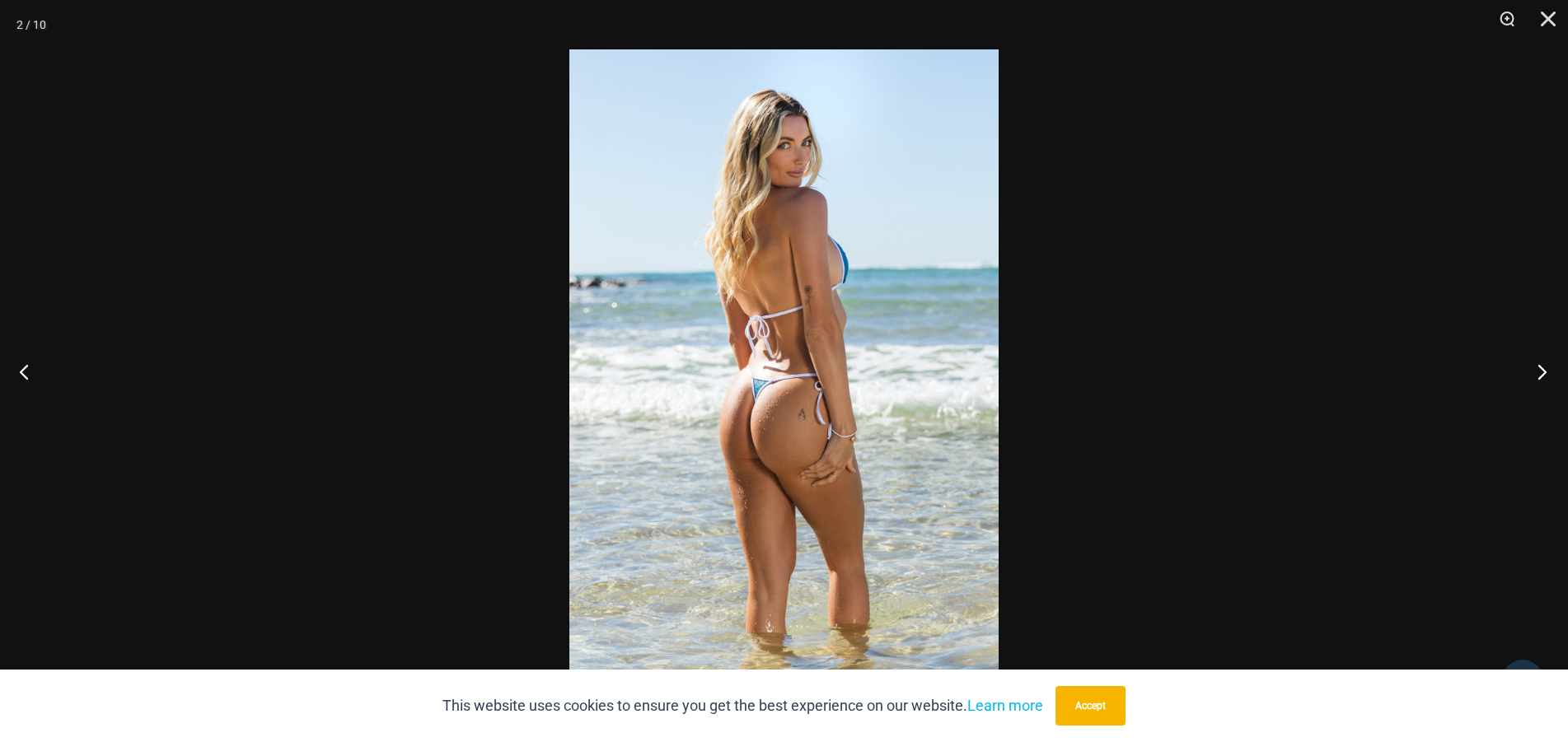
click at [1535, 371] on button "Next" at bounding box center [1537, 371] width 62 height 82
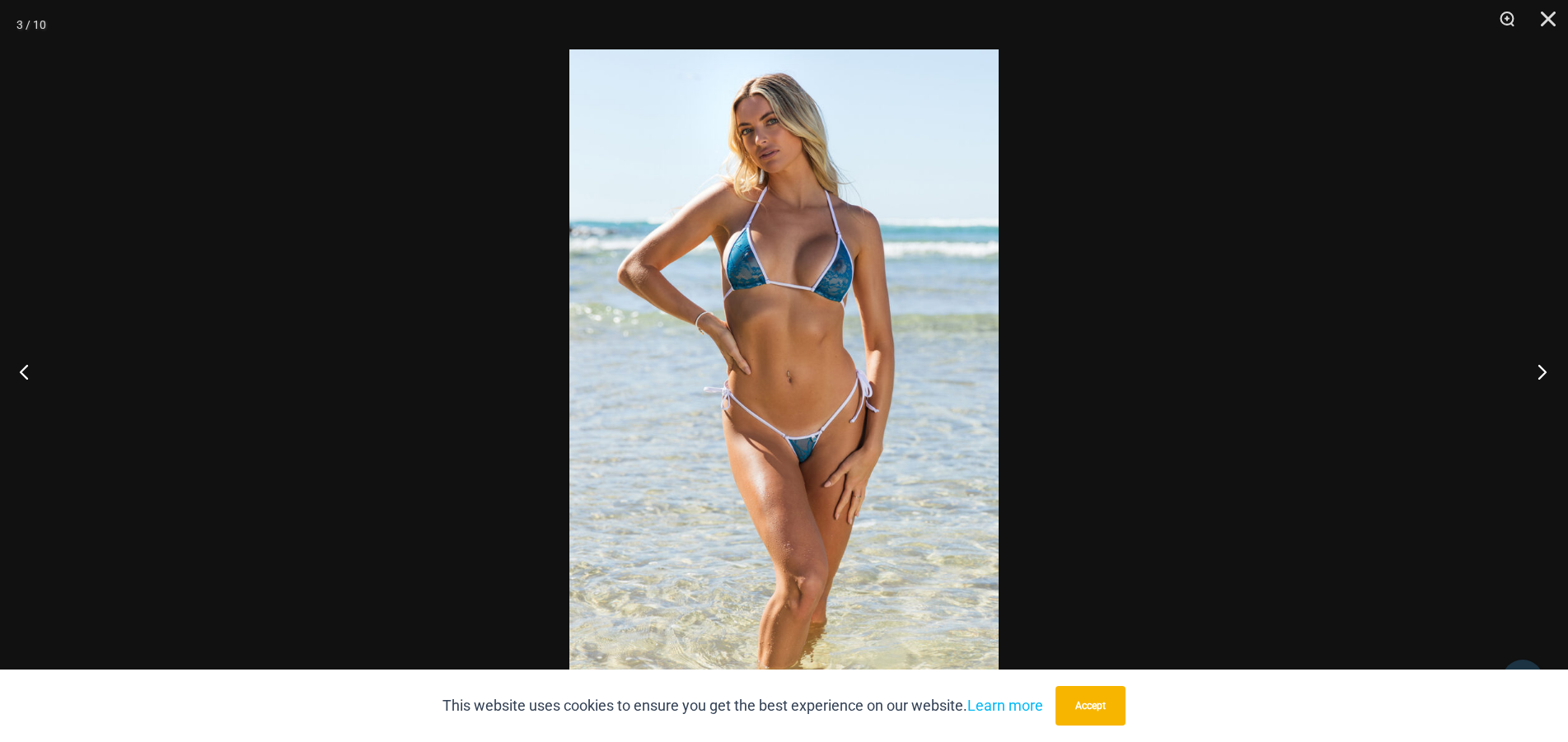
click at [1535, 371] on button "Next" at bounding box center [1537, 371] width 62 height 82
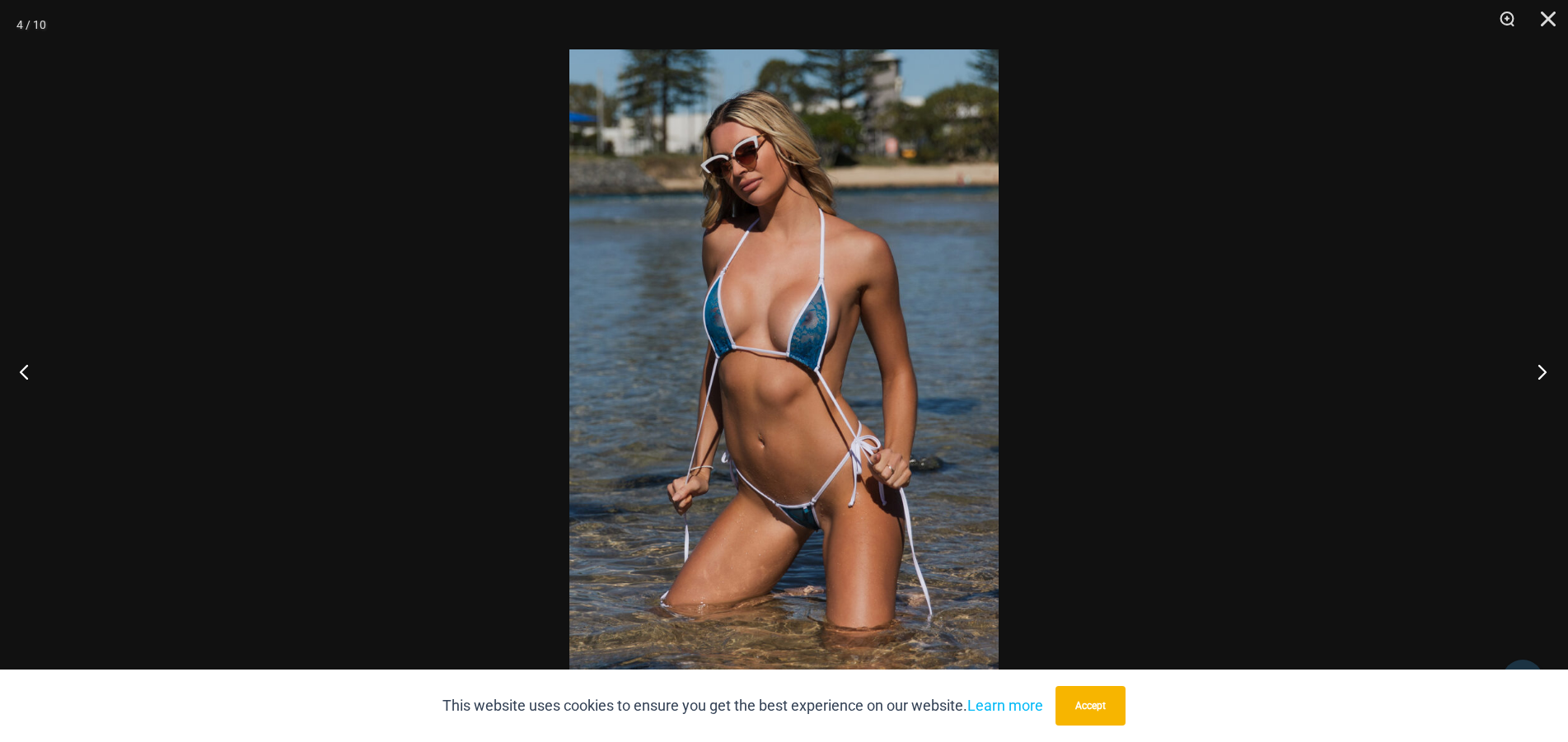
click at [1535, 371] on button "Next" at bounding box center [1537, 371] width 62 height 82
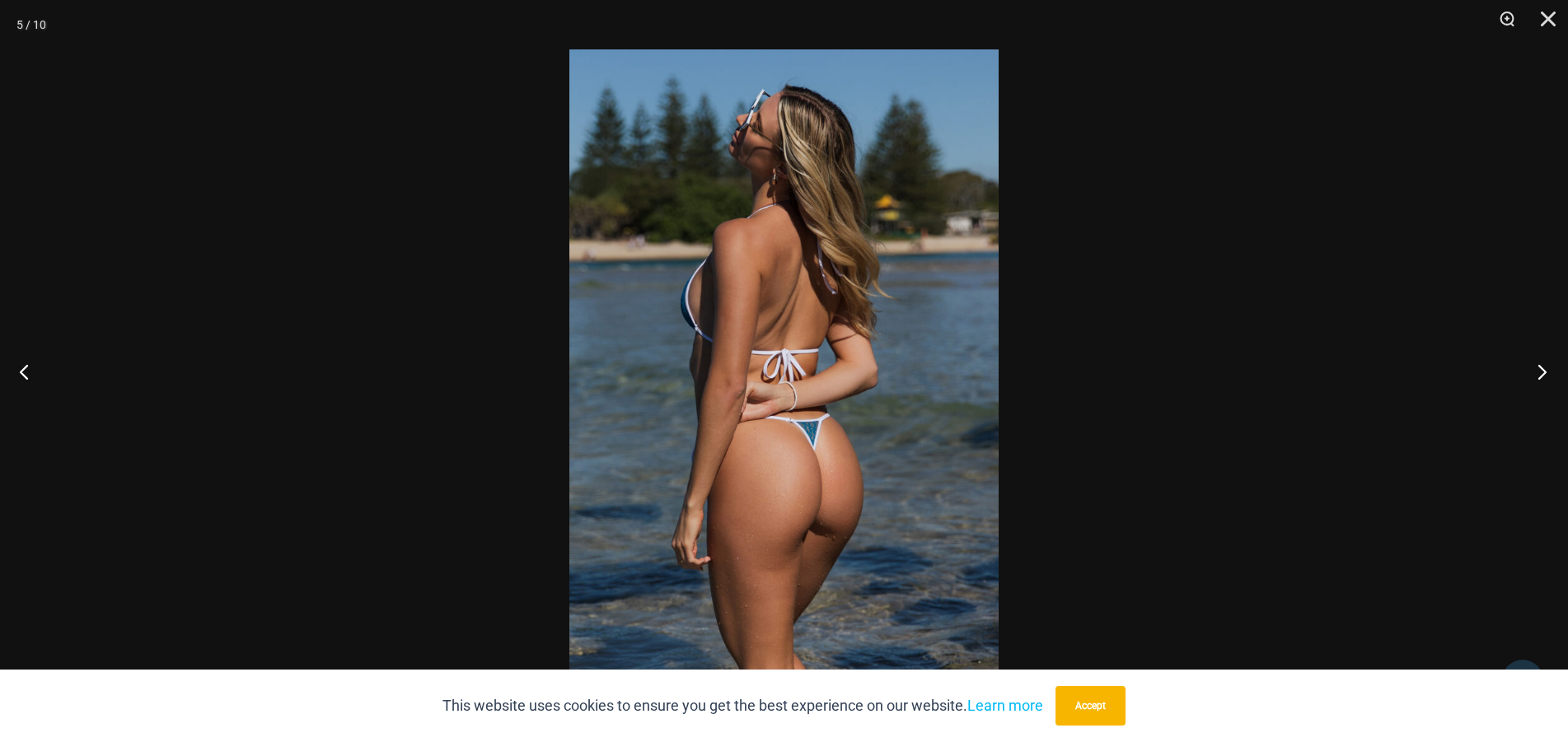
click at [1535, 371] on button "Next" at bounding box center [1537, 371] width 62 height 82
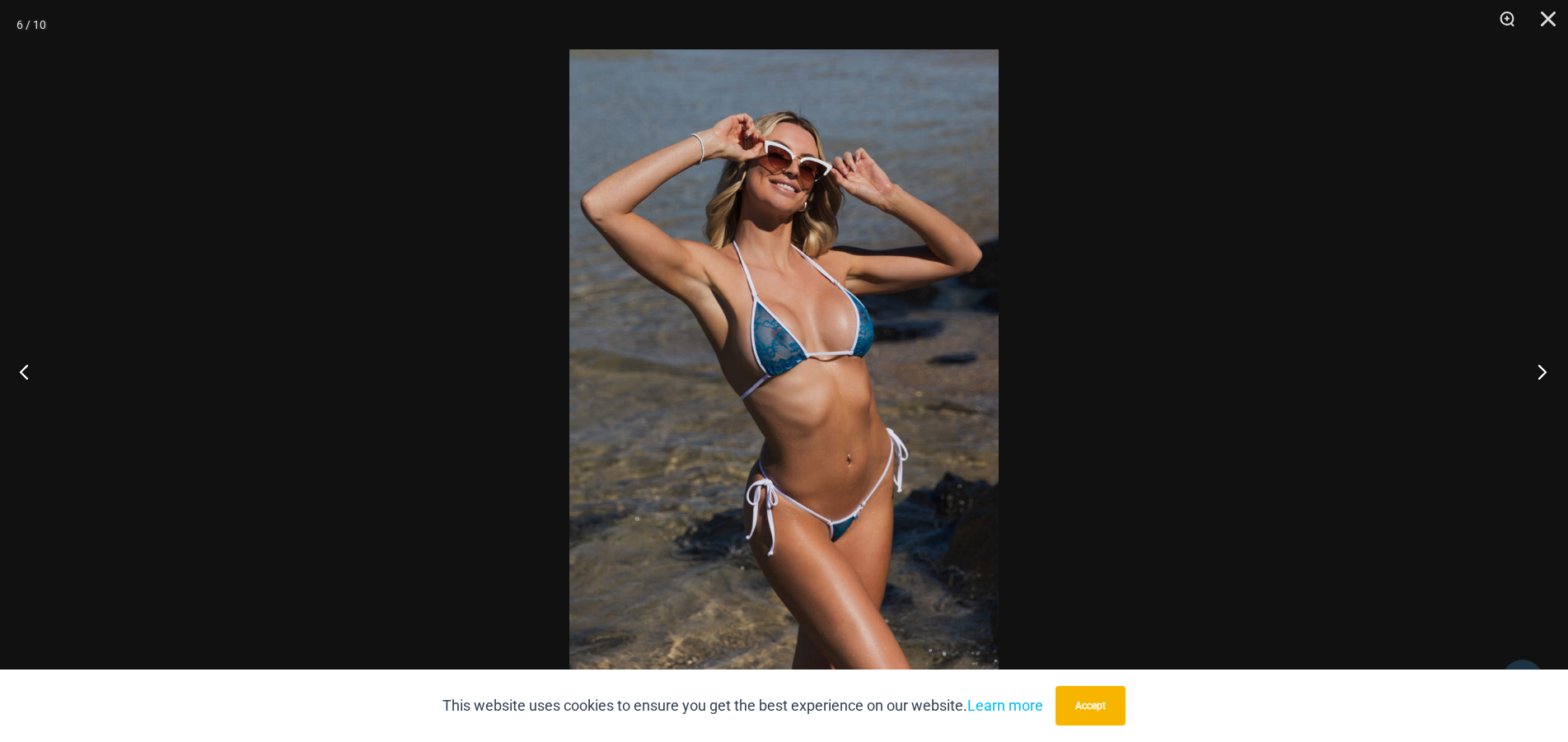
click at [1535, 371] on button "Next" at bounding box center [1537, 371] width 62 height 82
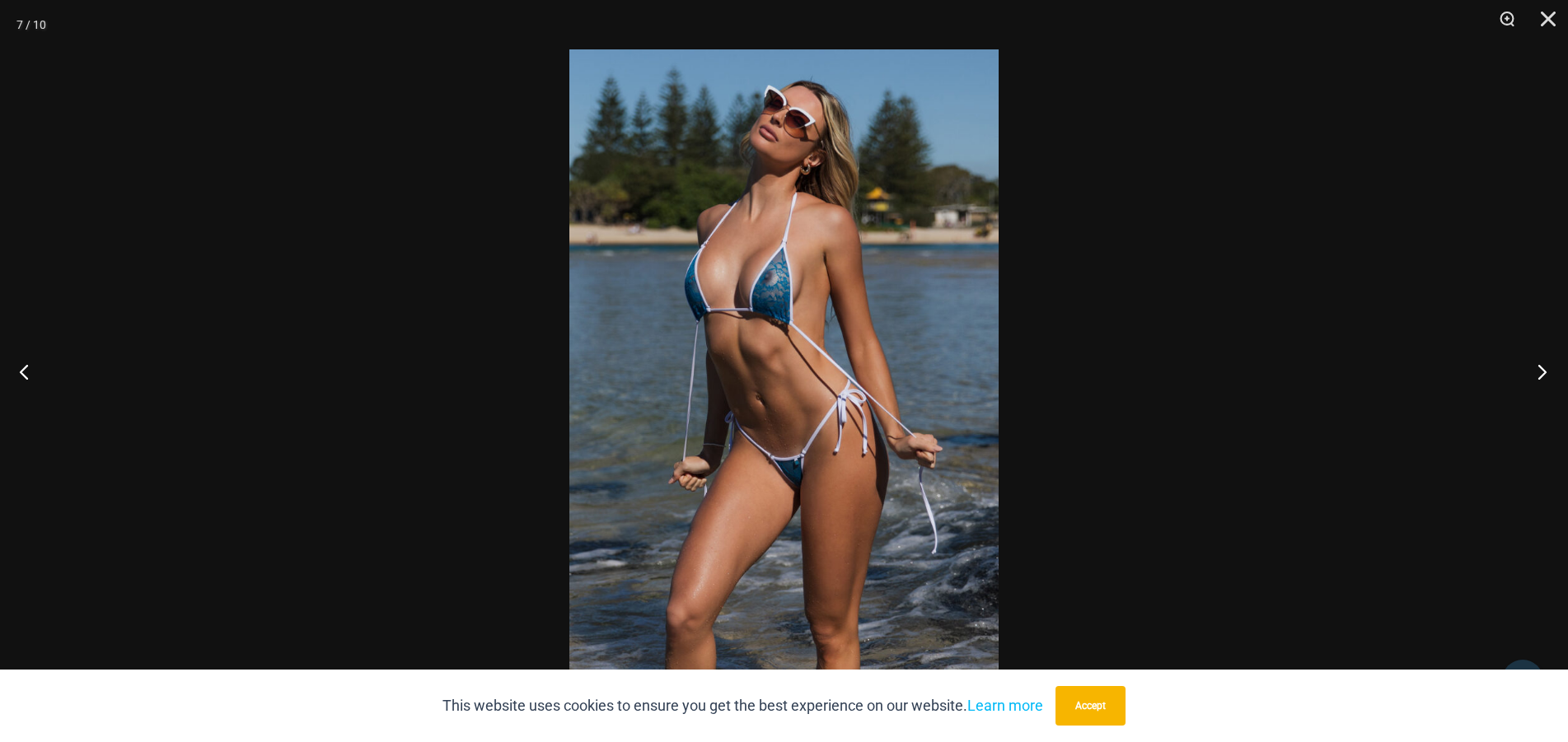
click at [1535, 371] on button "Next" at bounding box center [1537, 371] width 62 height 82
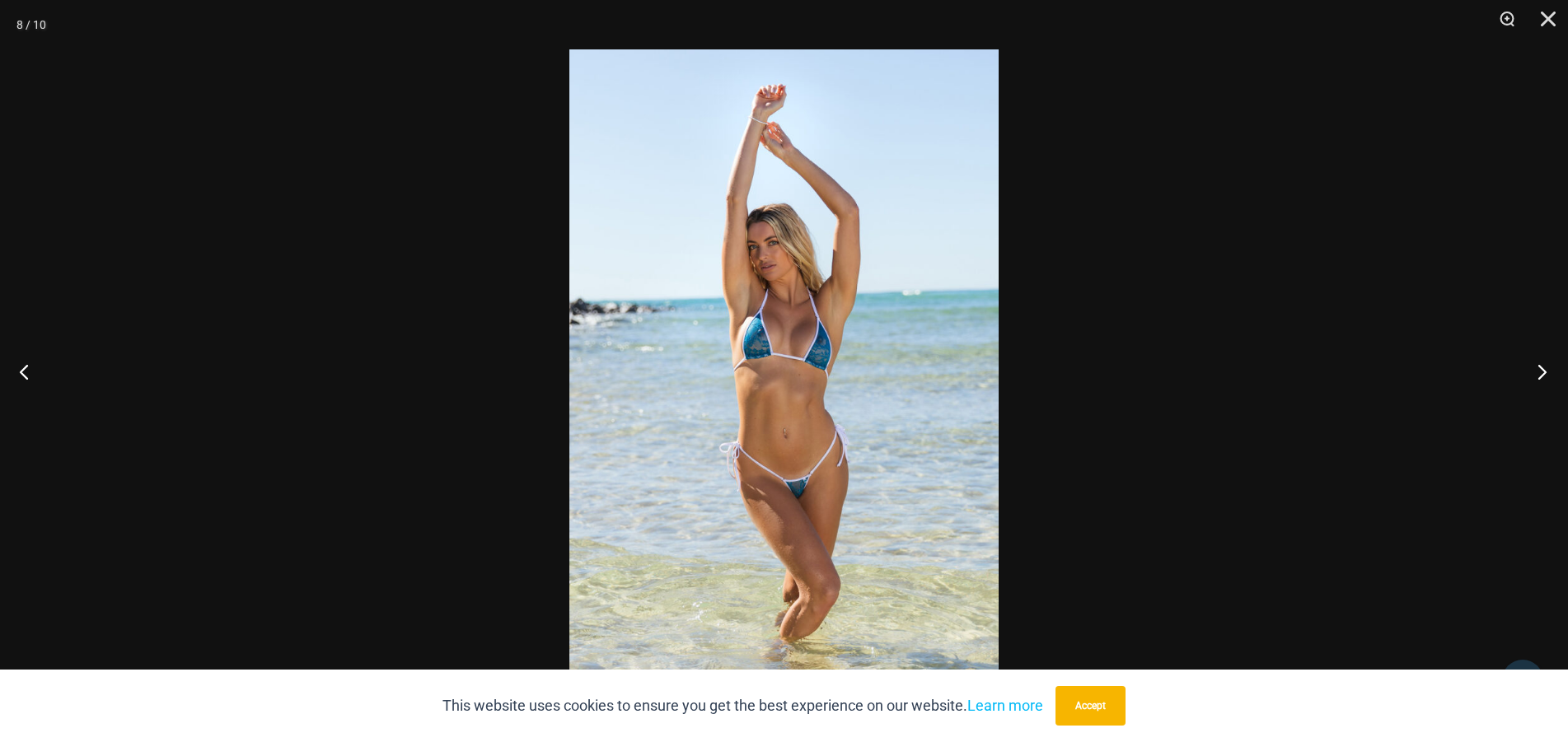
click at [1535, 371] on button "Next" at bounding box center [1537, 371] width 62 height 82
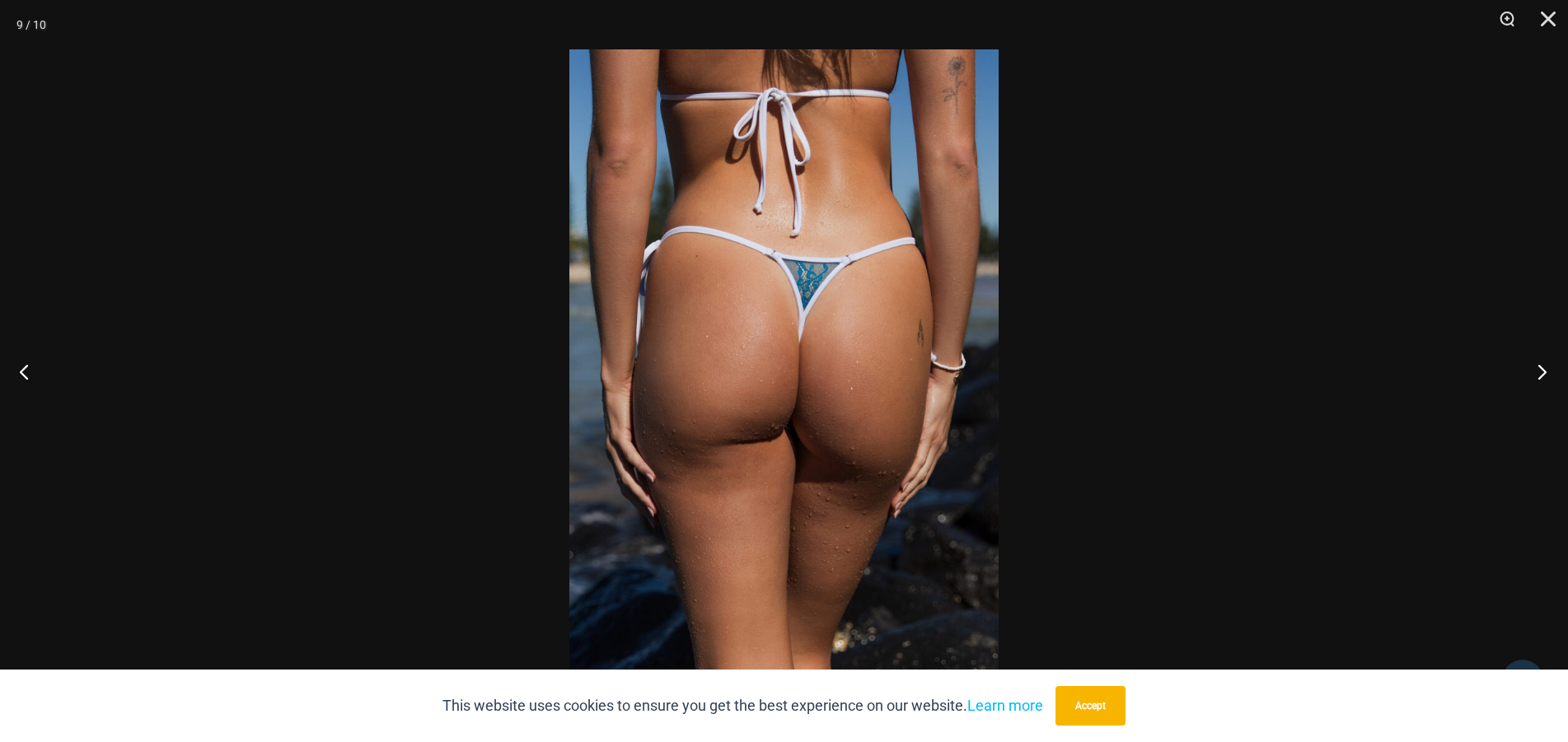
click at [1535, 371] on button "Next" at bounding box center [1537, 371] width 62 height 82
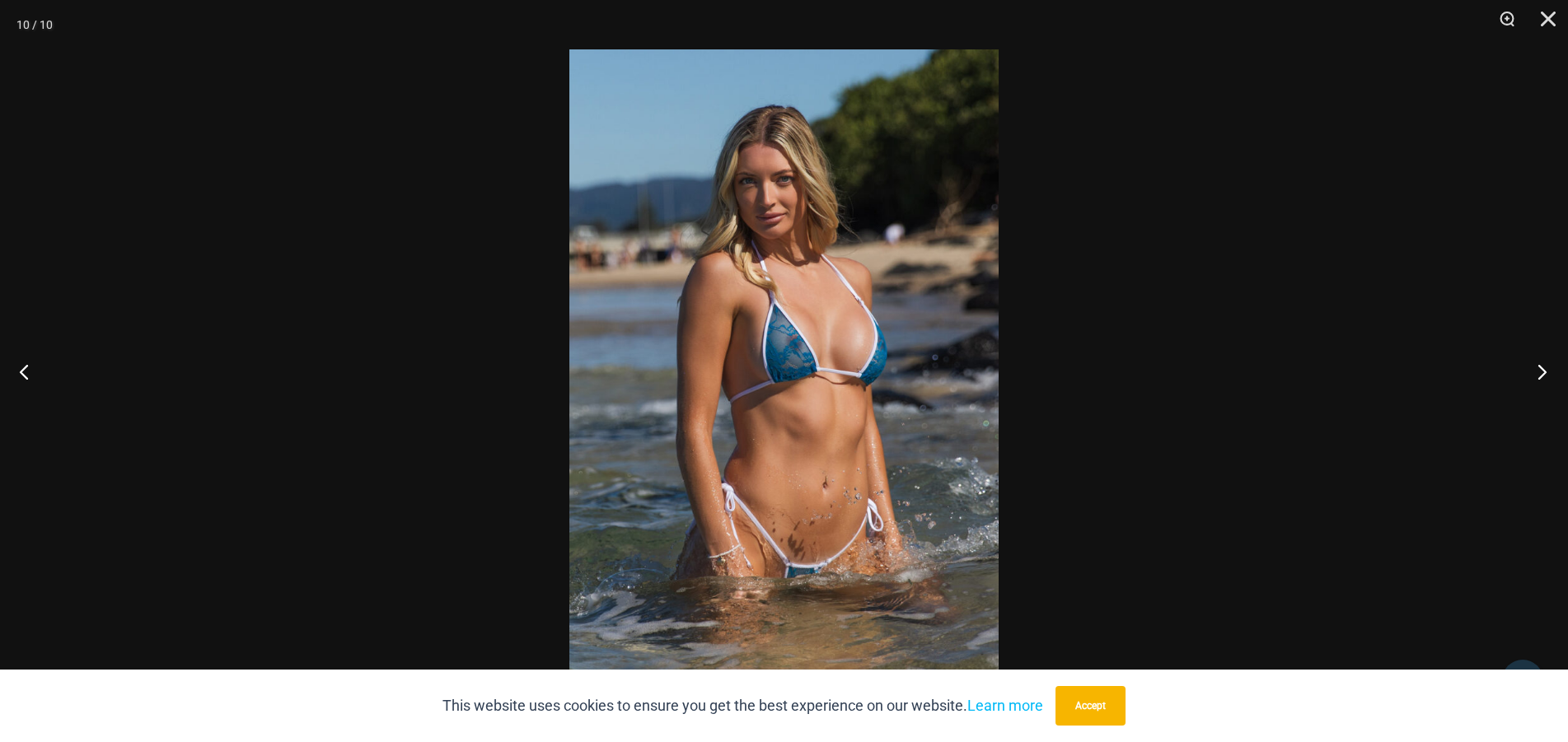
click at [1535, 371] on button "Next" at bounding box center [1537, 371] width 62 height 82
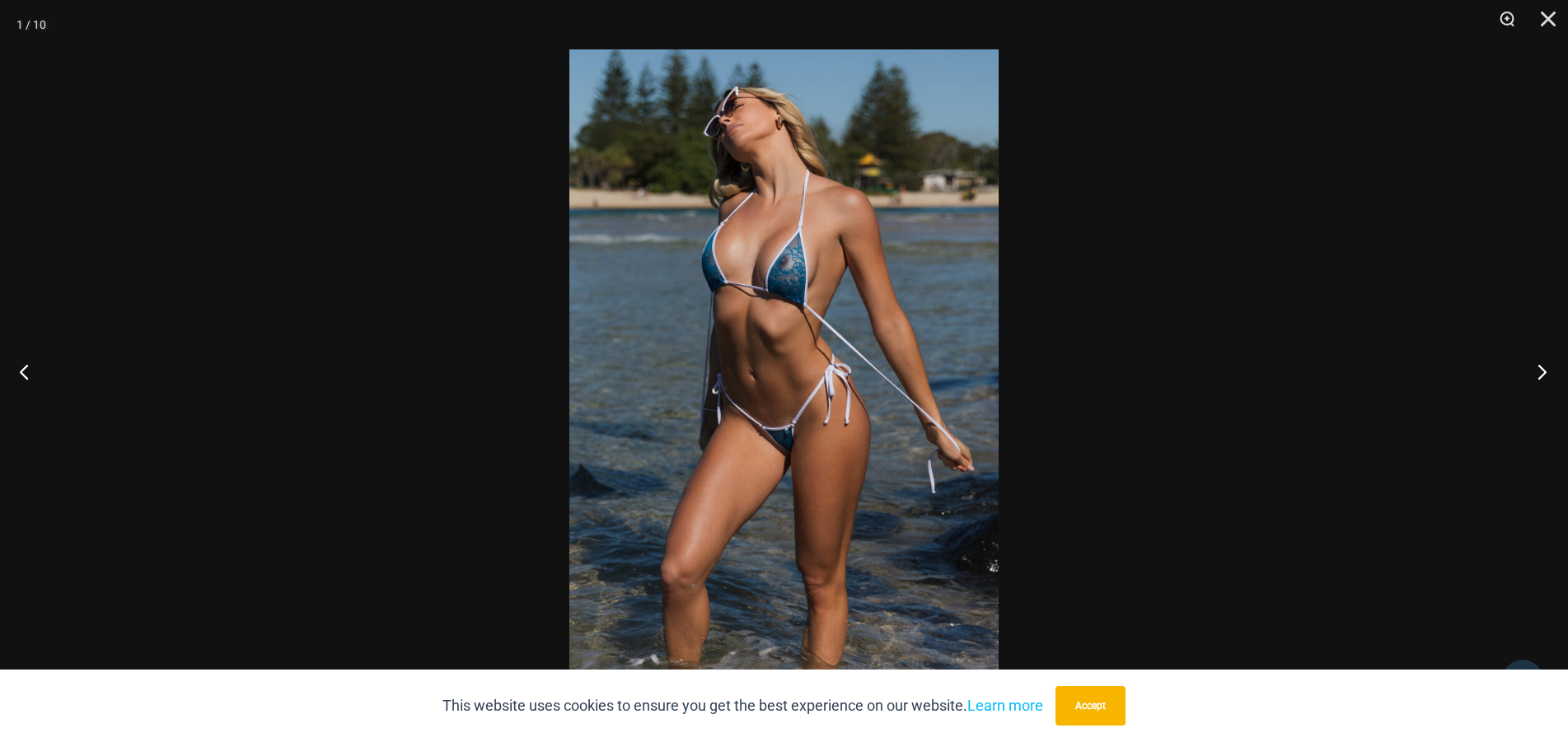
click at [1535, 371] on button "Next" at bounding box center [1537, 371] width 62 height 82
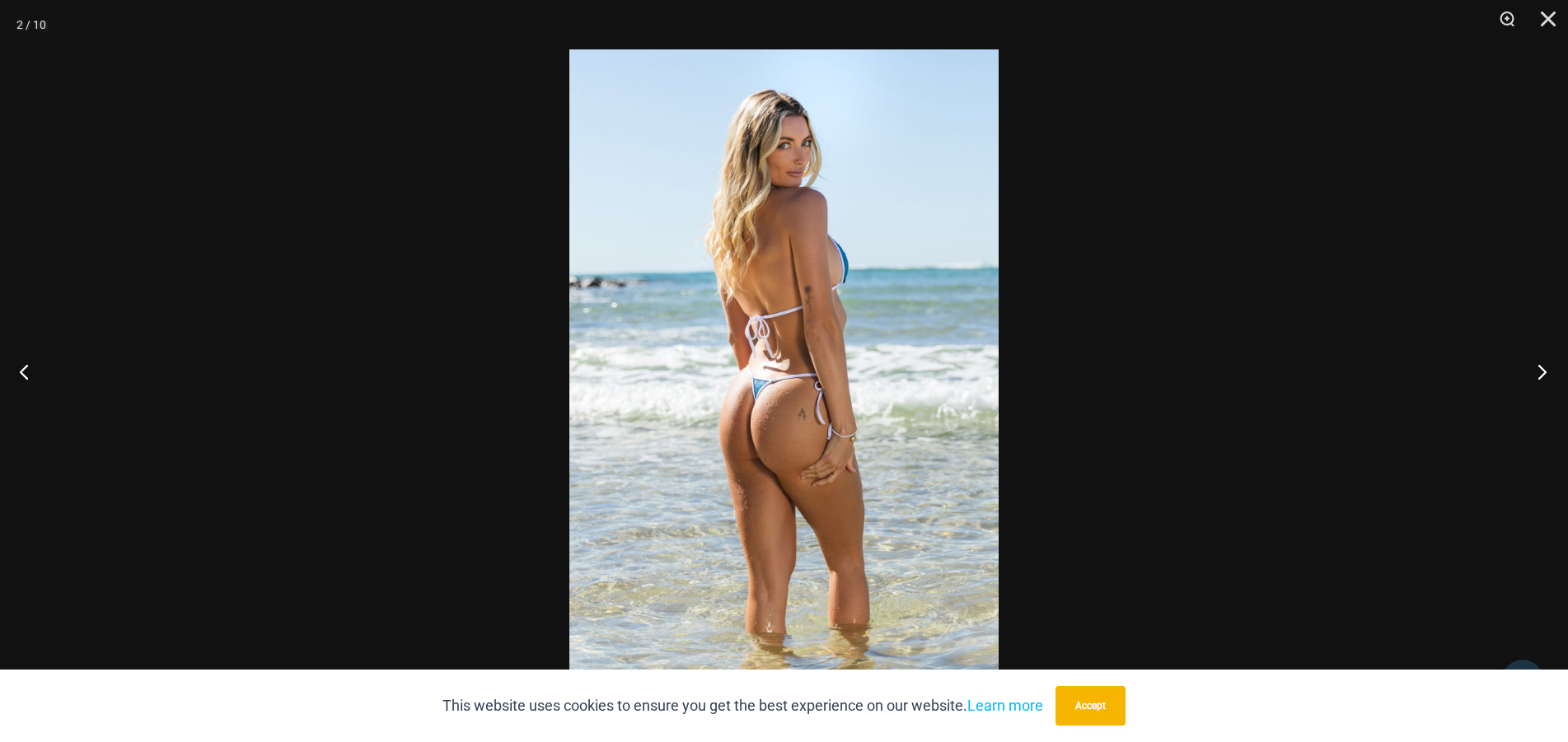
click at [1535, 371] on button "Next" at bounding box center [1537, 371] width 62 height 82
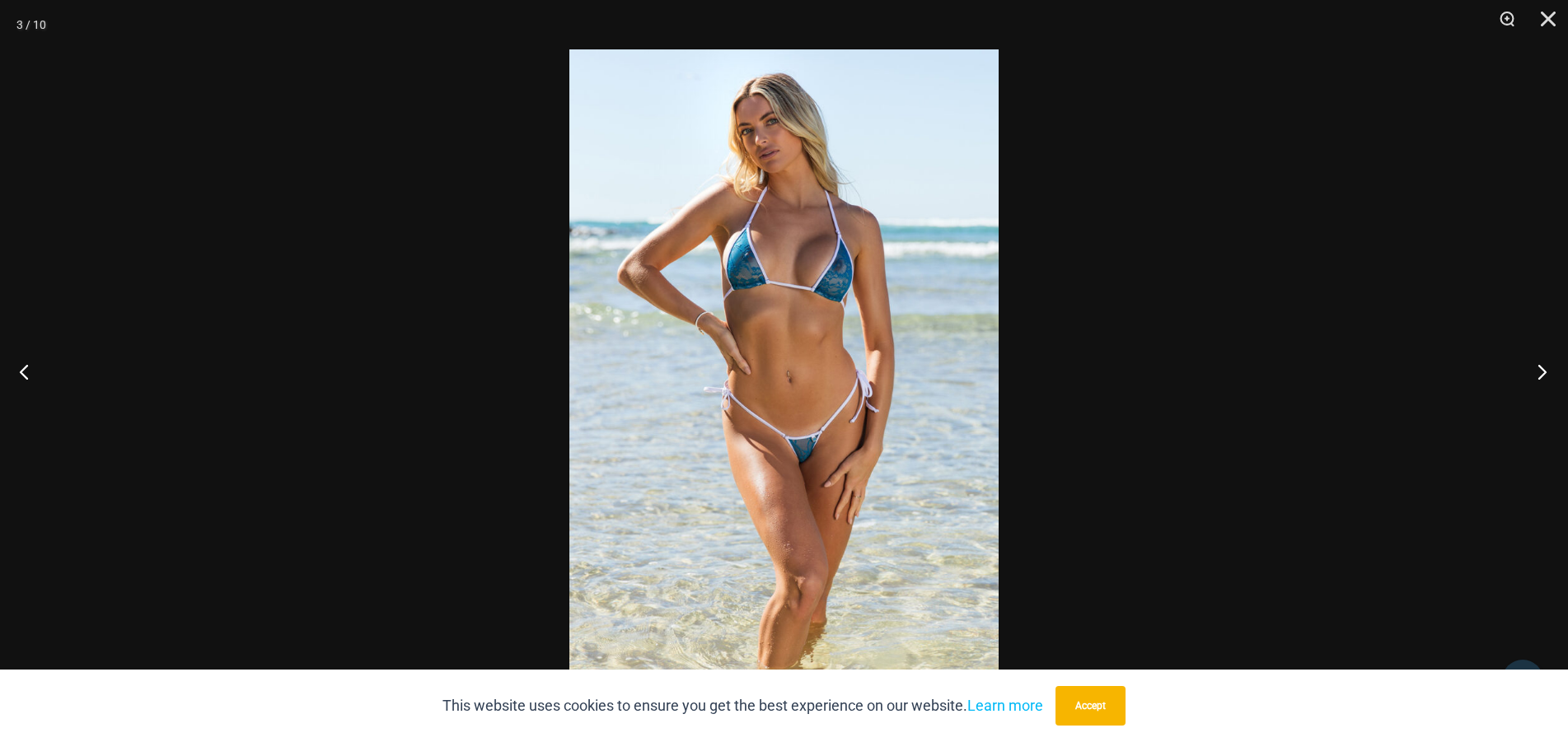
click at [1535, 371] on button "Next" at bounding box center [1537, 371] width 62 height 82
